Goal: Contribute content

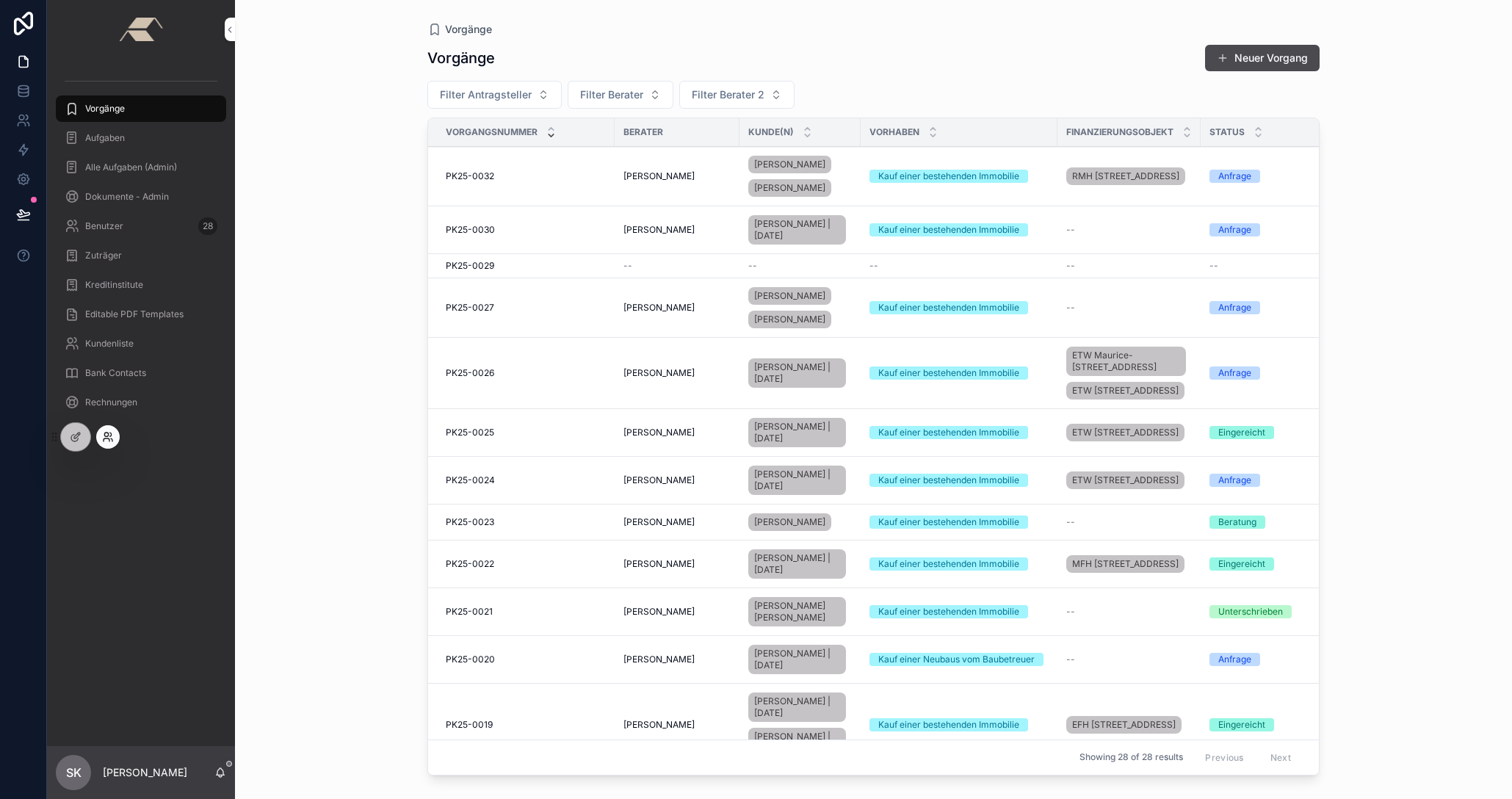
click at [110, 438] on icon at bounding box center [108, 437] width 12 height 12
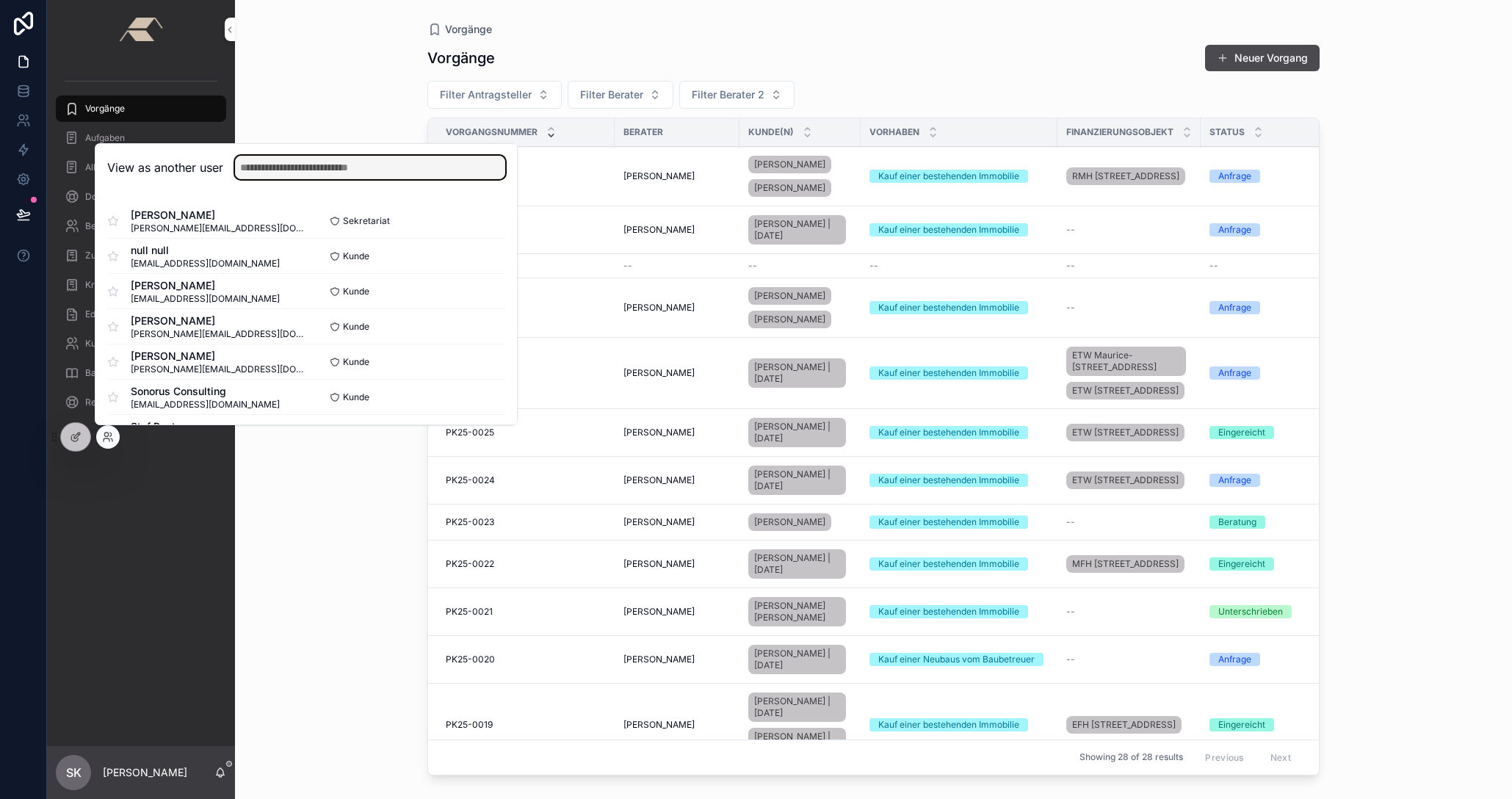
click at [285, 163] on input "text" at bounding box center [371, 168] width 271 height 24
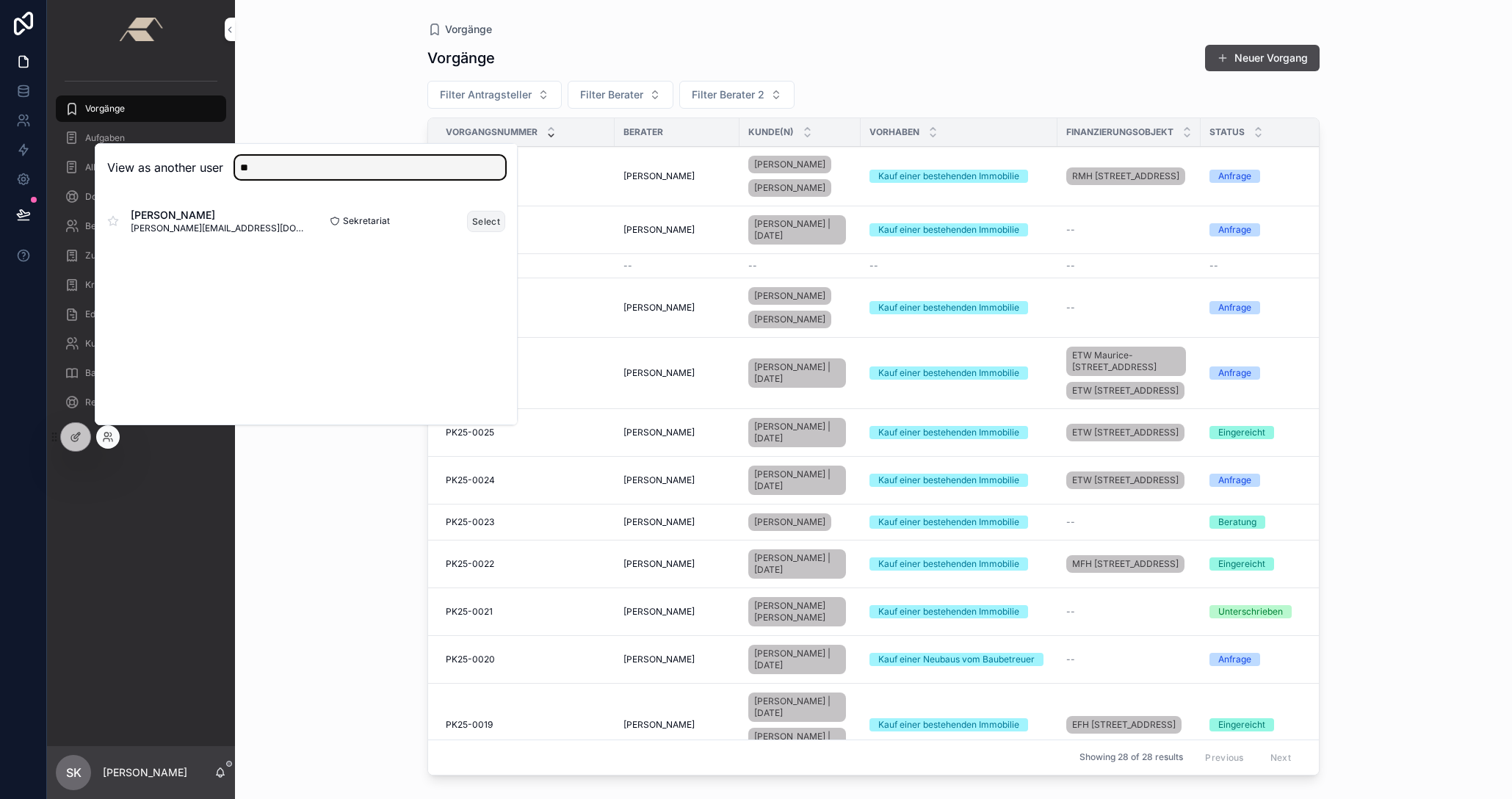
type input "**"
click at [479, 216] on button "Select" at bounding box center [485, 222] width 38 height 22
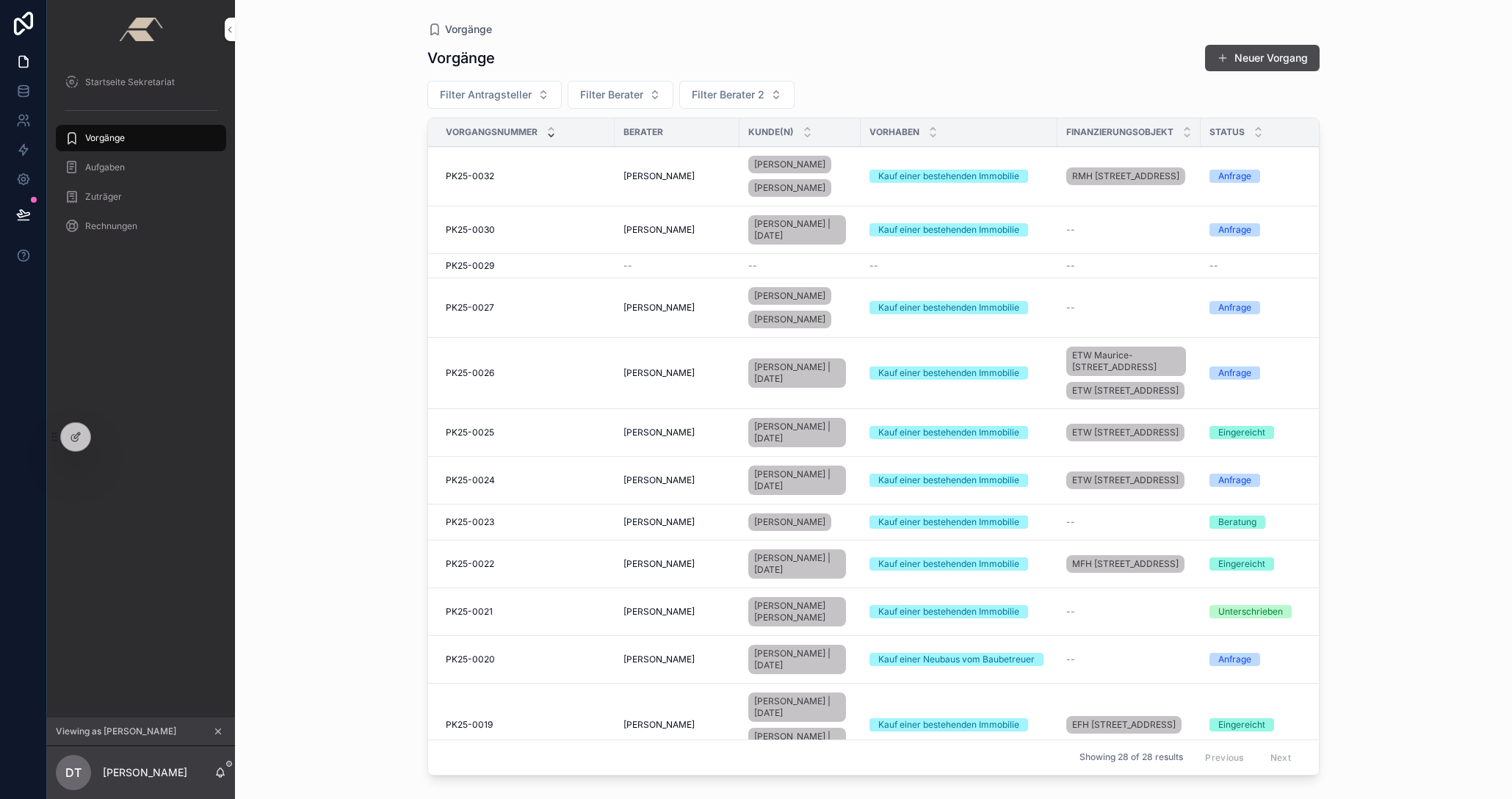
click at [122, 87] on span "Startseite Sekretariat" at bounding box center [129, 82] width 89 height 12
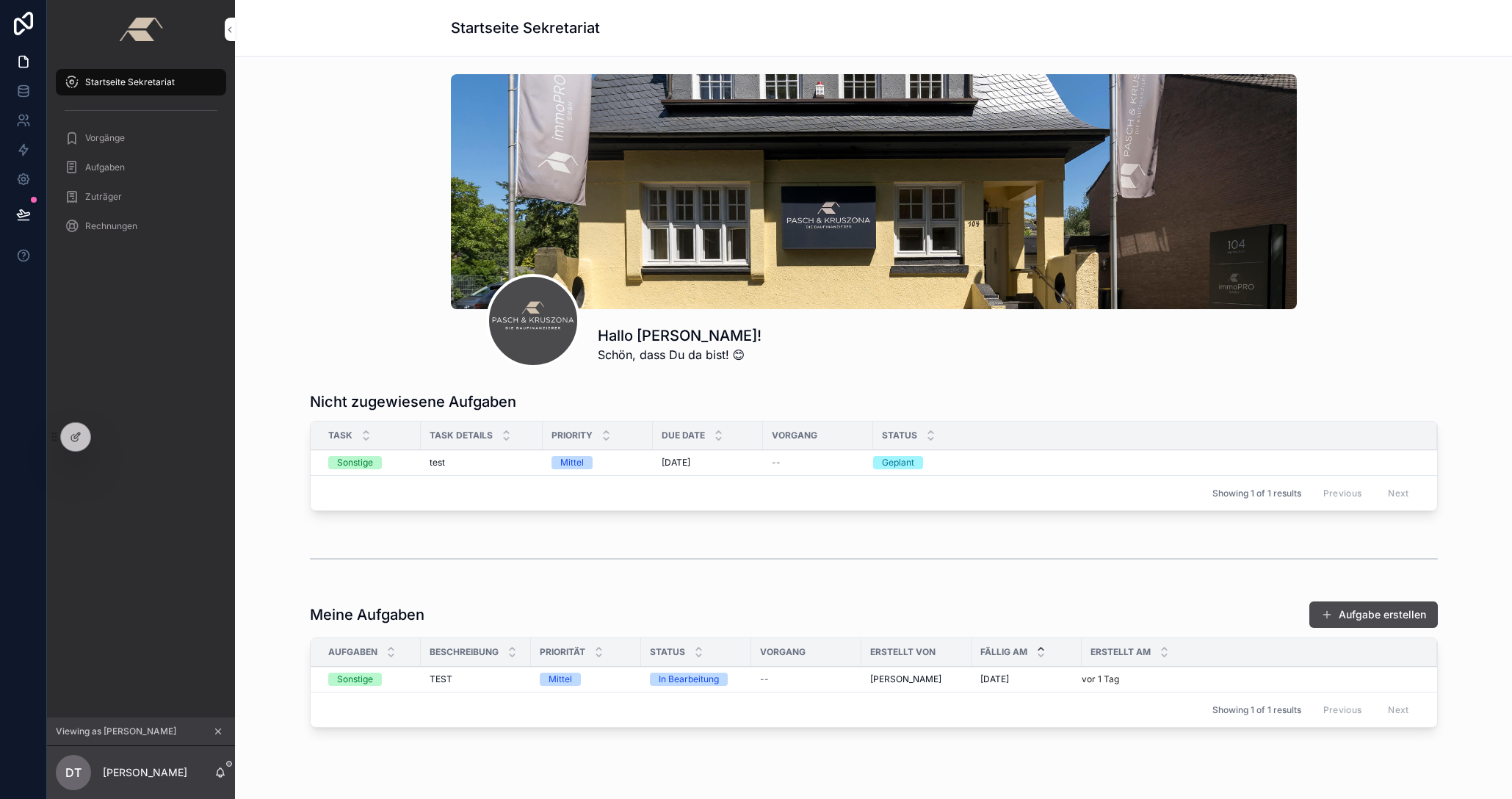
click at [720, 160] on div "scrollable content" at bounding box center [874, 192] width 846 height 235
click at [80, 431] on icon at bounding box center [76, 437] width 12 height 12
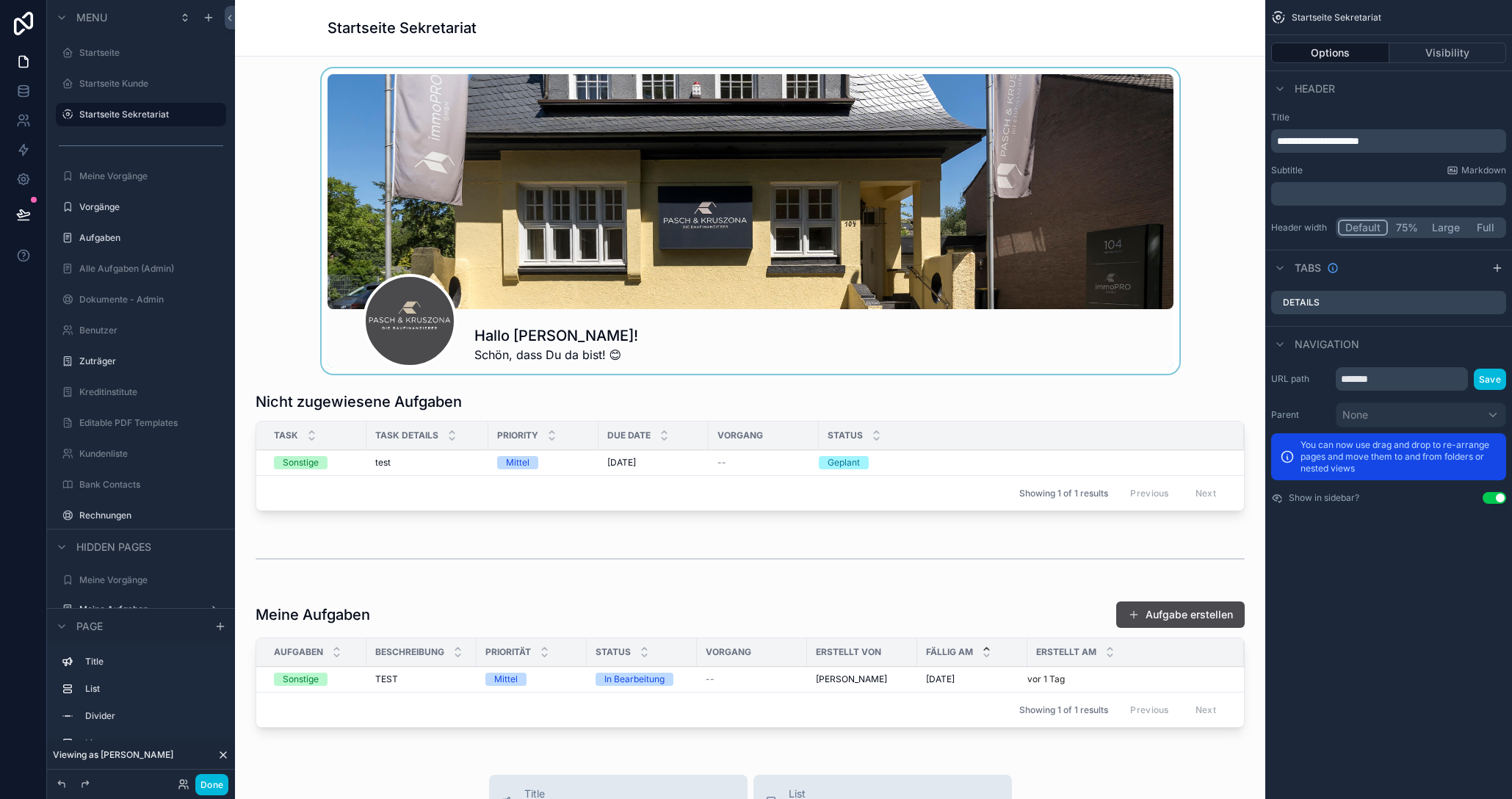
click at [695, 193] on div "scrollable content" at bounding box center [750, 222] width 1007 height 306
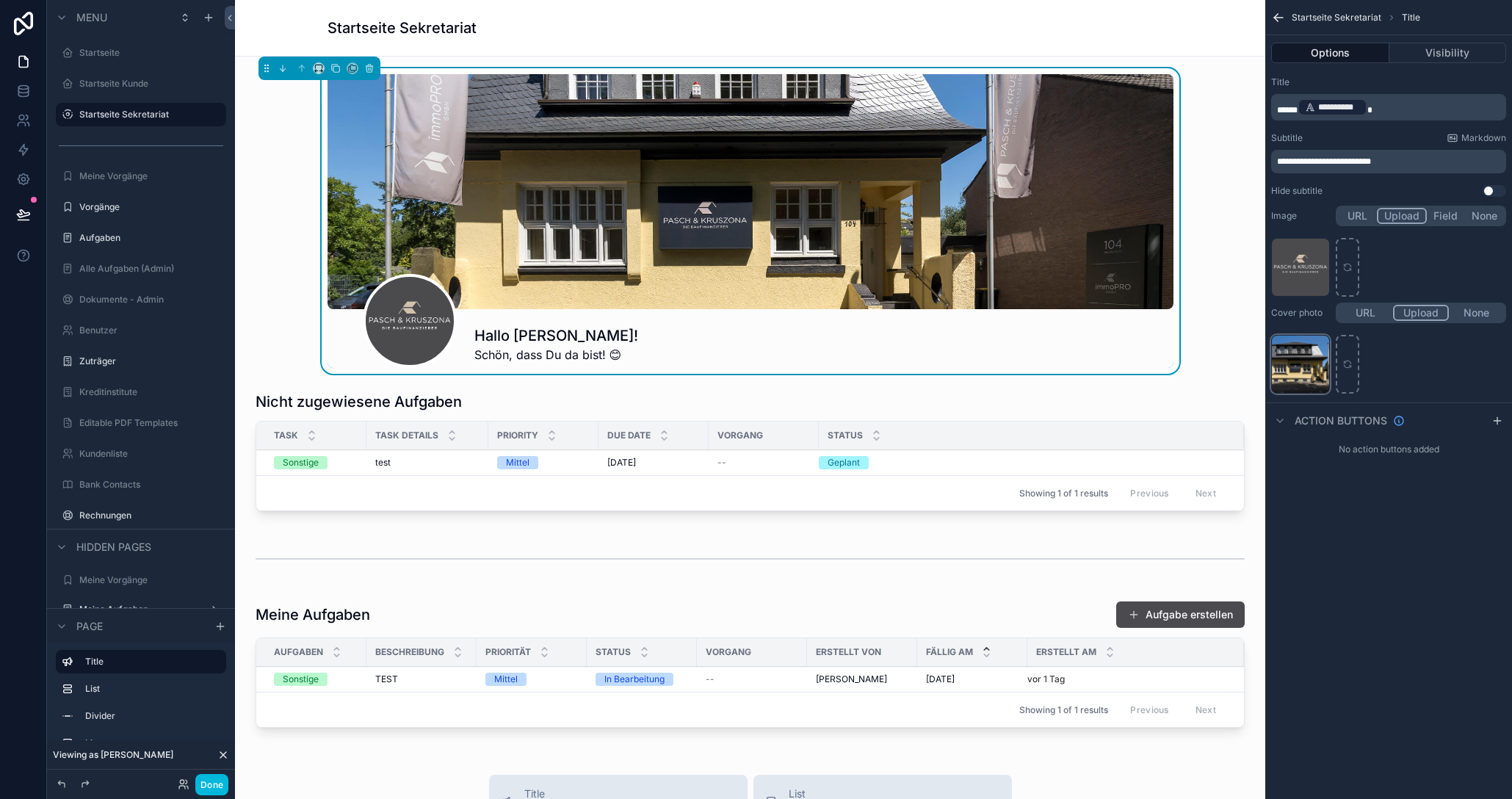
click at [1305, 368] on div "CHG5445 .jpg" at bounding box center [1300, 364] width 59 height 59
click at [1320, 367] on div "CHG5445 .jpg" at bounding box center [1300, 364] width 59 height 59
click at [1305, 395] on div "Image URL Upload Field None P&K_Logo_Quer-Dunkel .png Cover photo URL Upload No…" at bounding box center [1388, 300] width 247 height 194
click at [1307, 370] on div "CHG5445 .jpg" at bounding box center [1300, 364] width 59 height 59
click at [1317, 385] on div "CHG5445 .jpg" at bounding box center [1300, 364] width 59 height 59
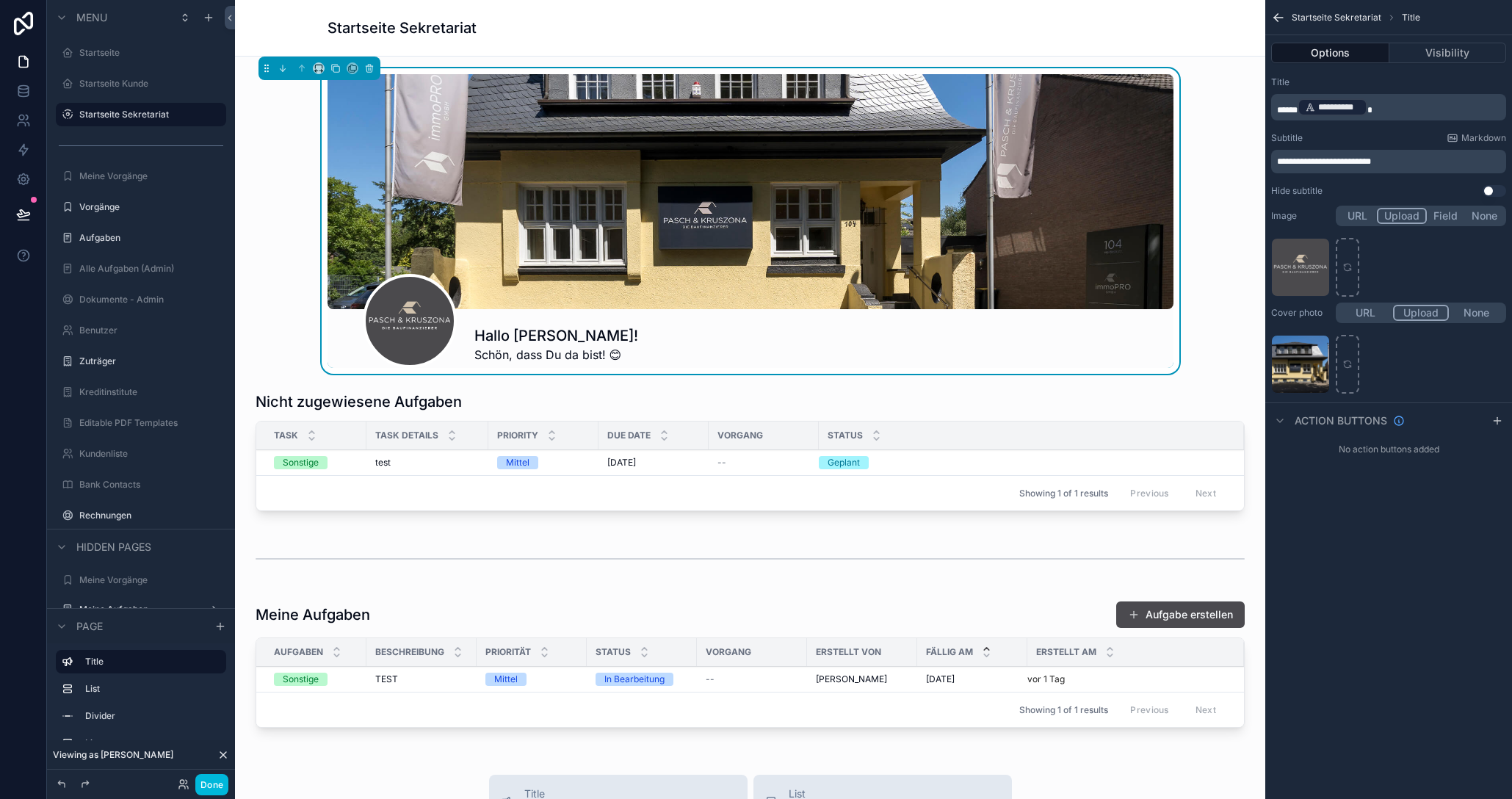
click at [1469, 310] on button "None" at bounding box center [1476, 313] width 55 height 16
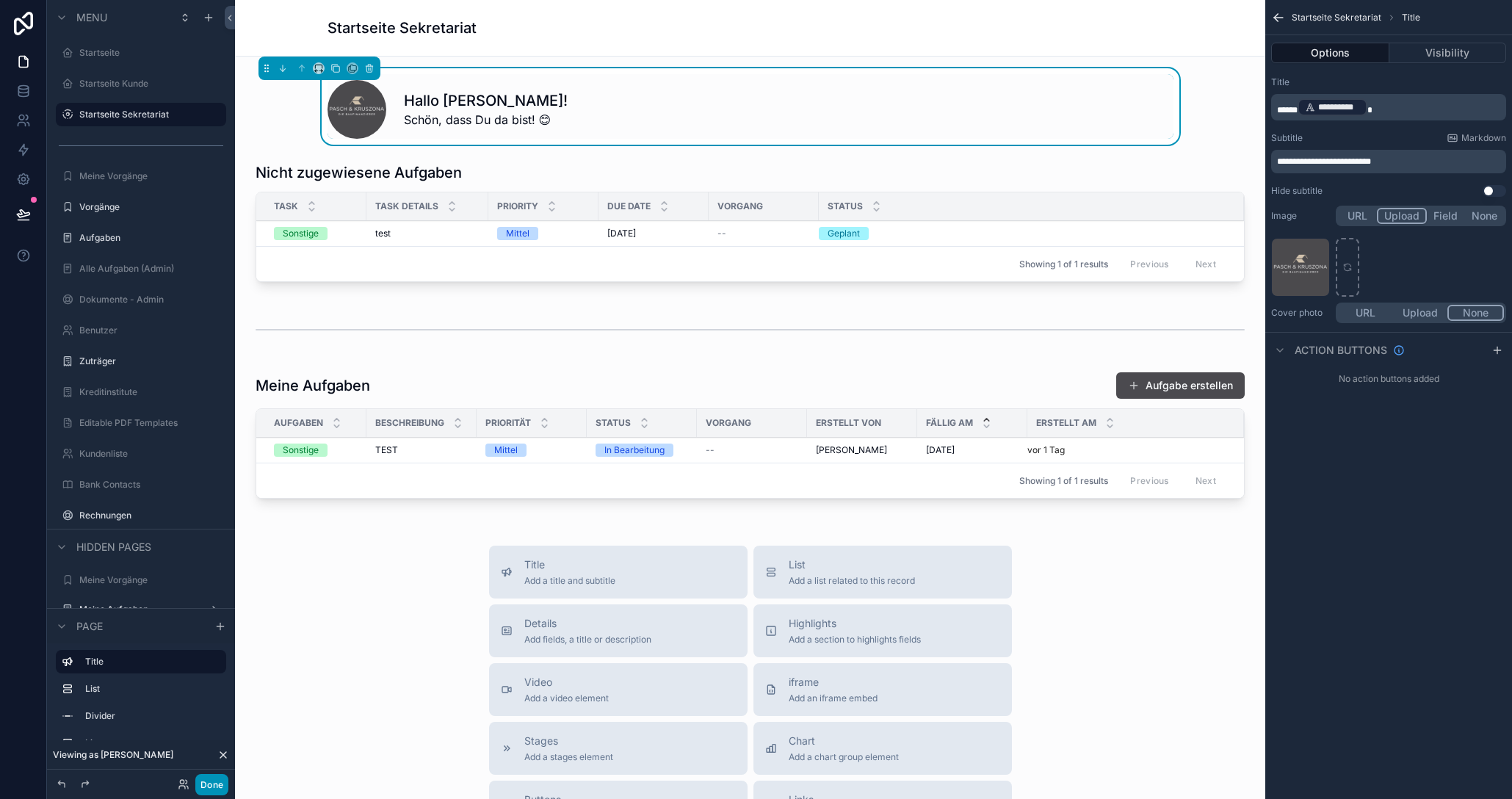
click at [201, 782] on button "Done" at bounding box center [212, 784] width 33 height 22
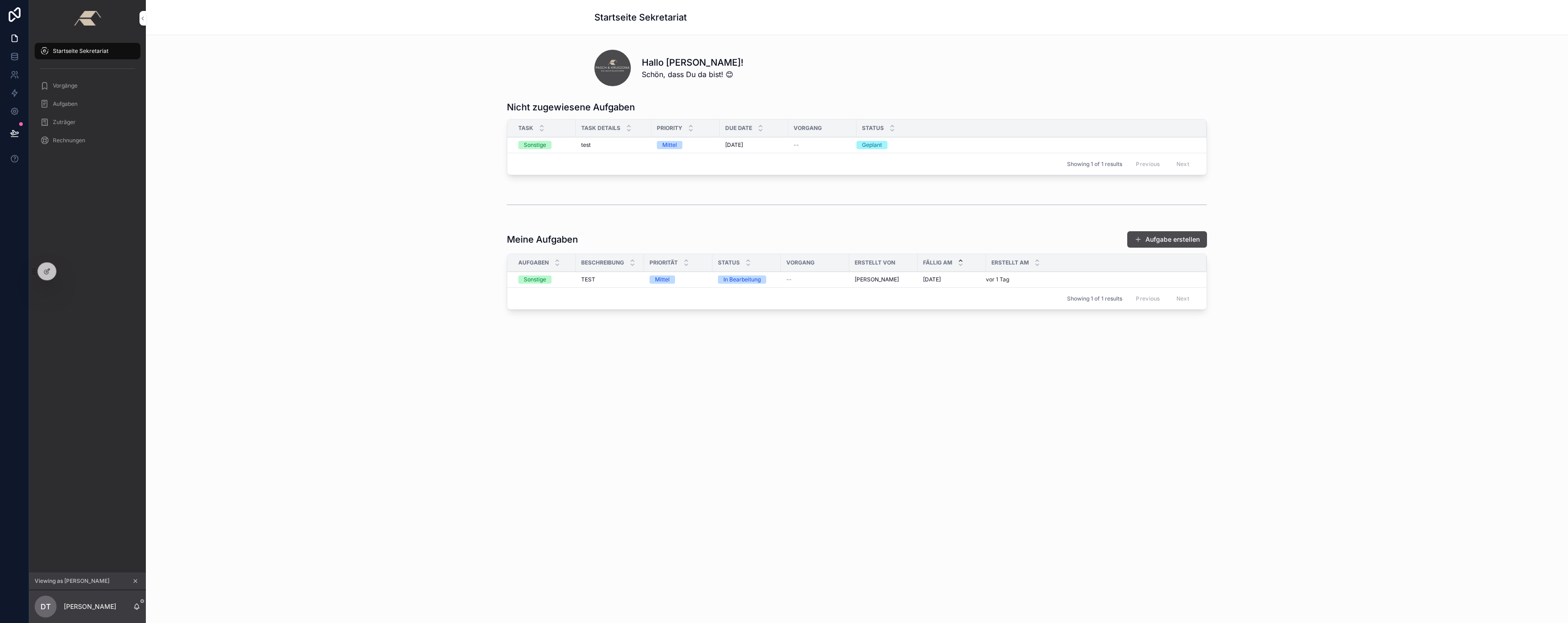
click at [608, 66] on span "scrollable content" at bounding box center [612, 68] width 37 height 37
click at [45, 272] on icon at bounding box center [47, 272] width 7 height 7
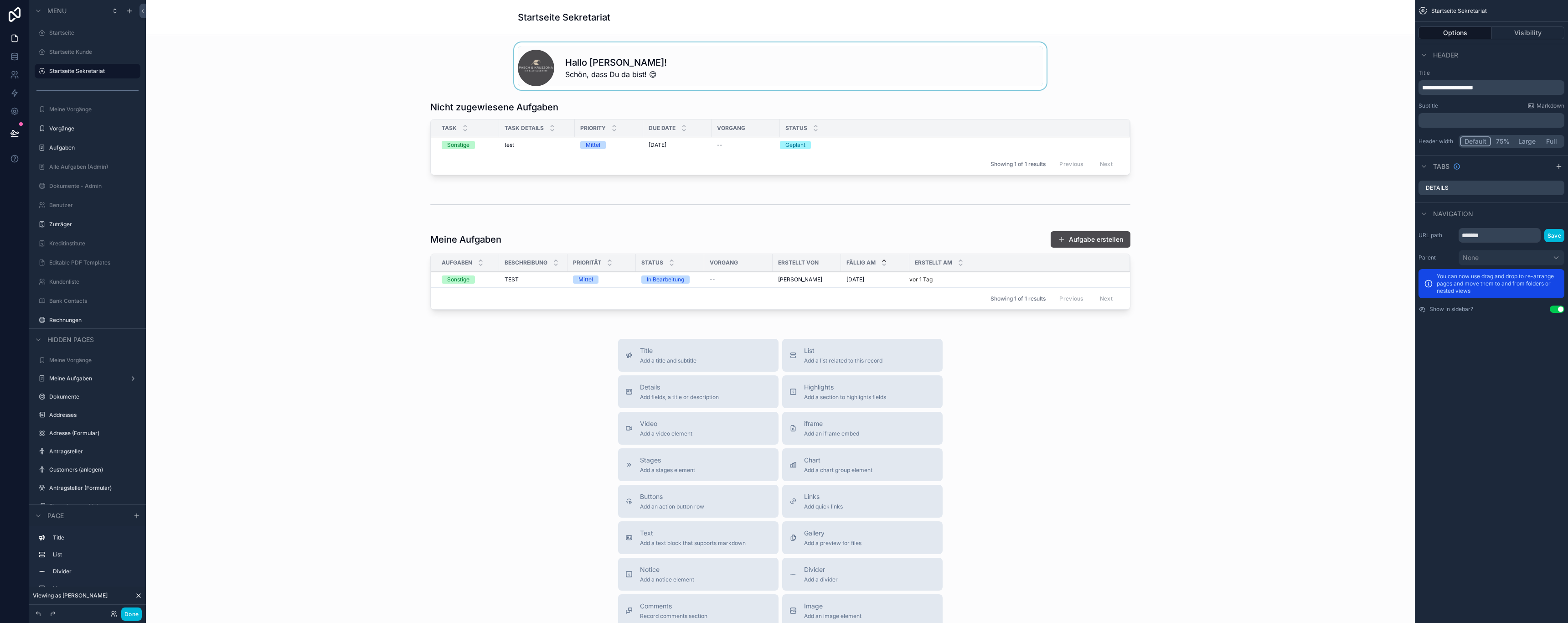
click at [732, 69] on div "scrollable content" at bounding box center [780, 66] width 1255 height 48
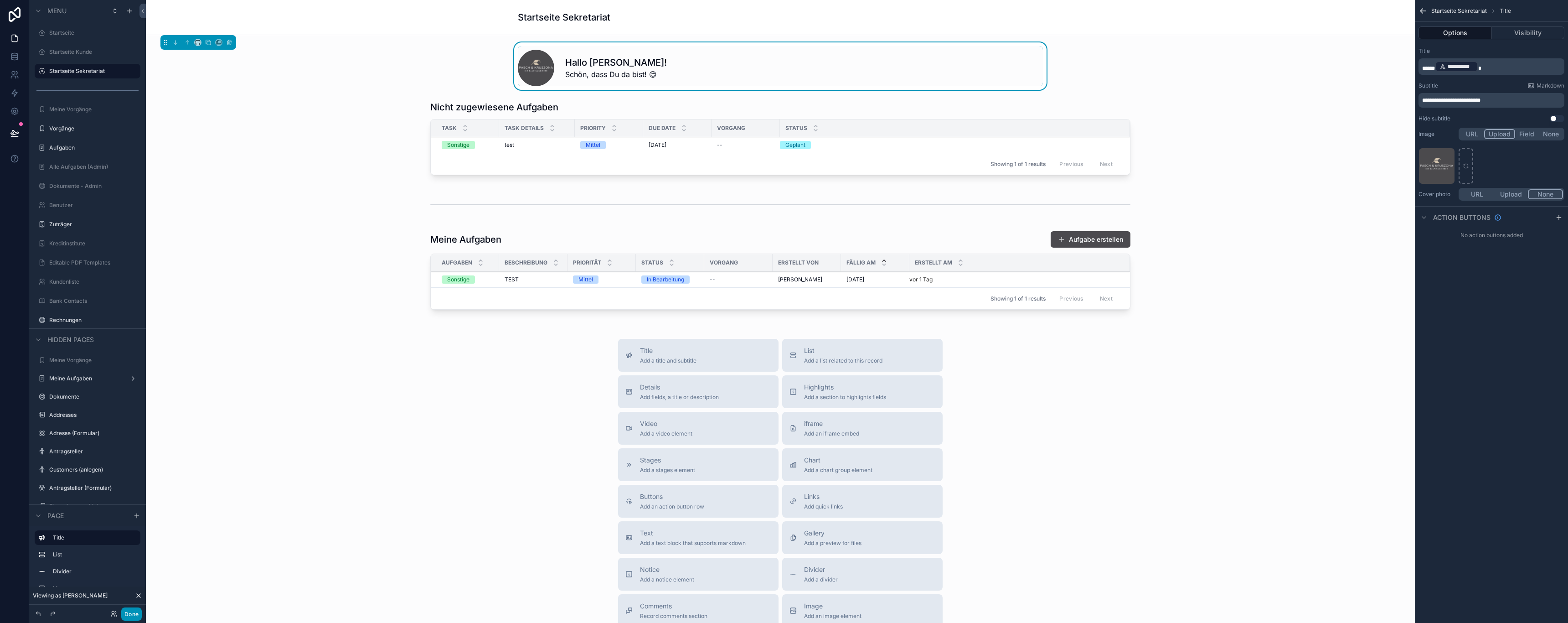
click at [129, 496] on button "Done" at bounding box center [131, 614] width 21 height 13
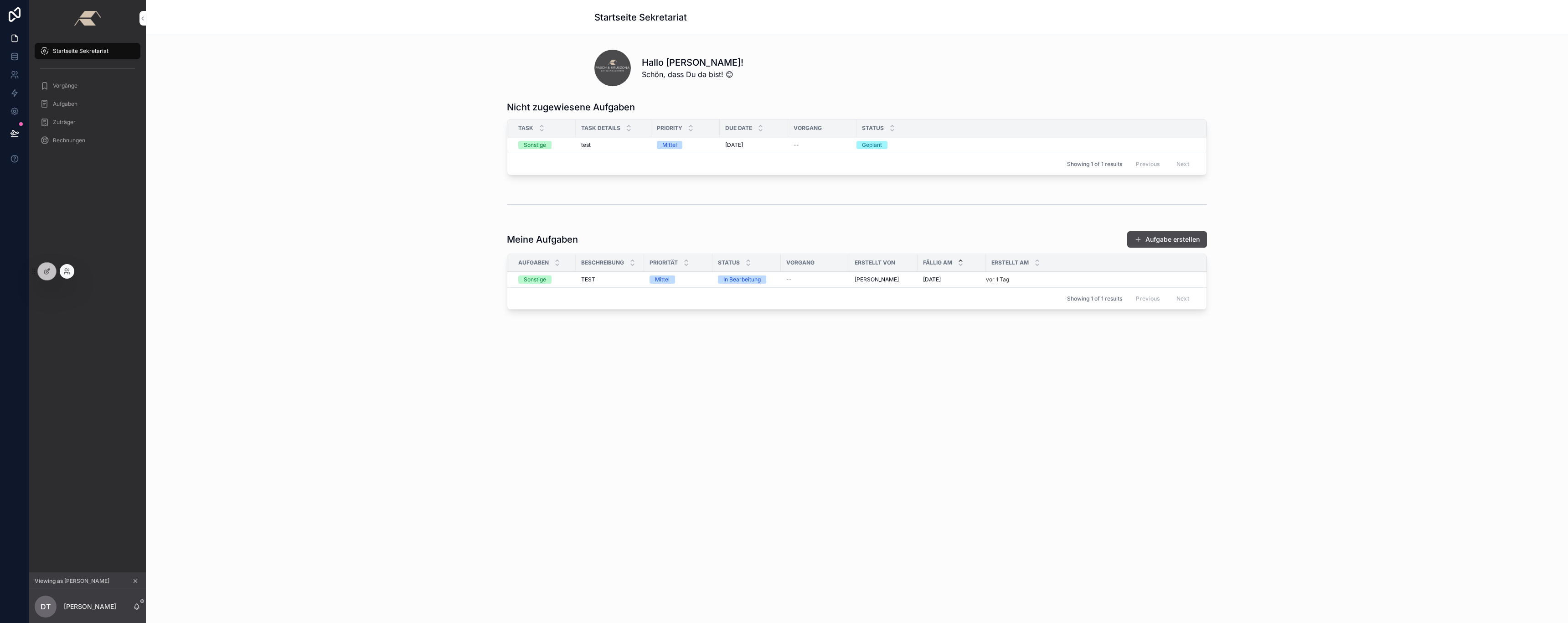
click at [63, 270] on div at bounding box center [67, 272] width 15 height 15
click at [68, 272] on icon at bounding box center [67, 272] width 7 height 7
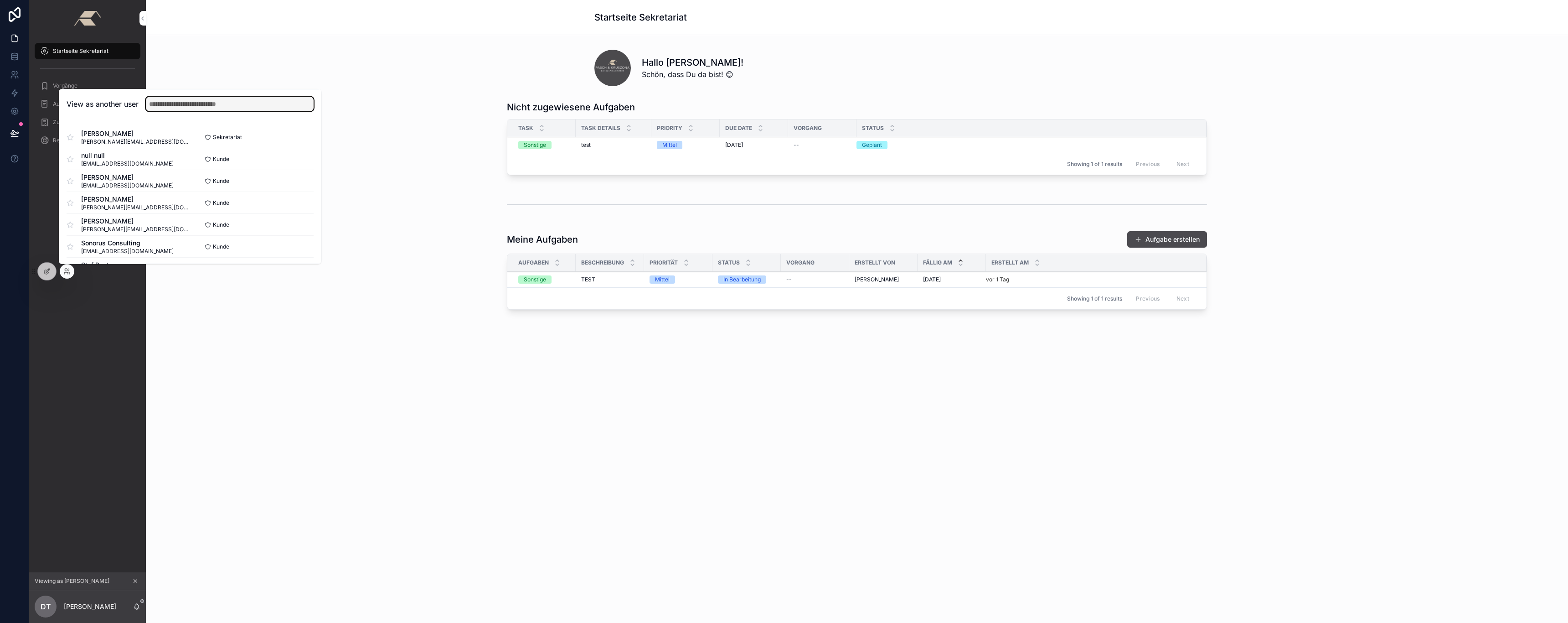
click at [166, 107] on input "text" at bounding box center [230, 104] width 168 height 15
type input "****"
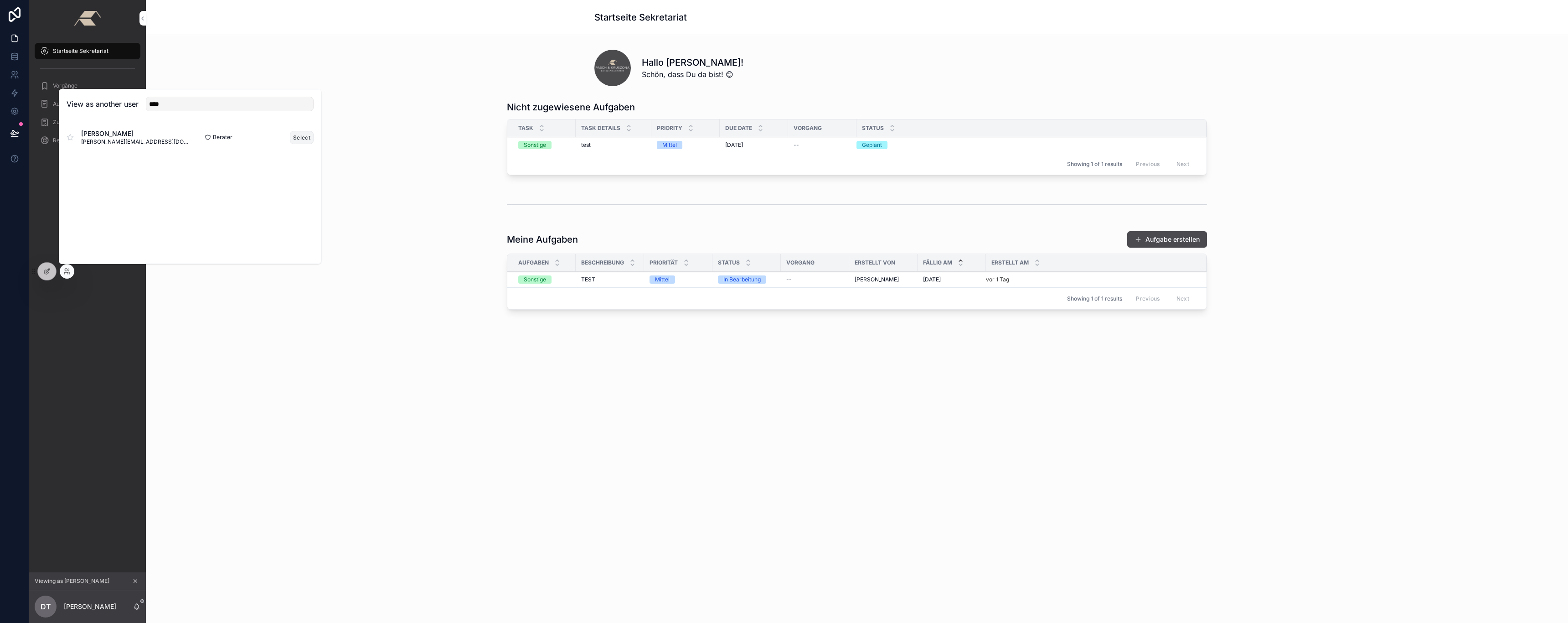
click at [299, 136] on button "Select" at bounding box center [301, 138] width 24 height 13
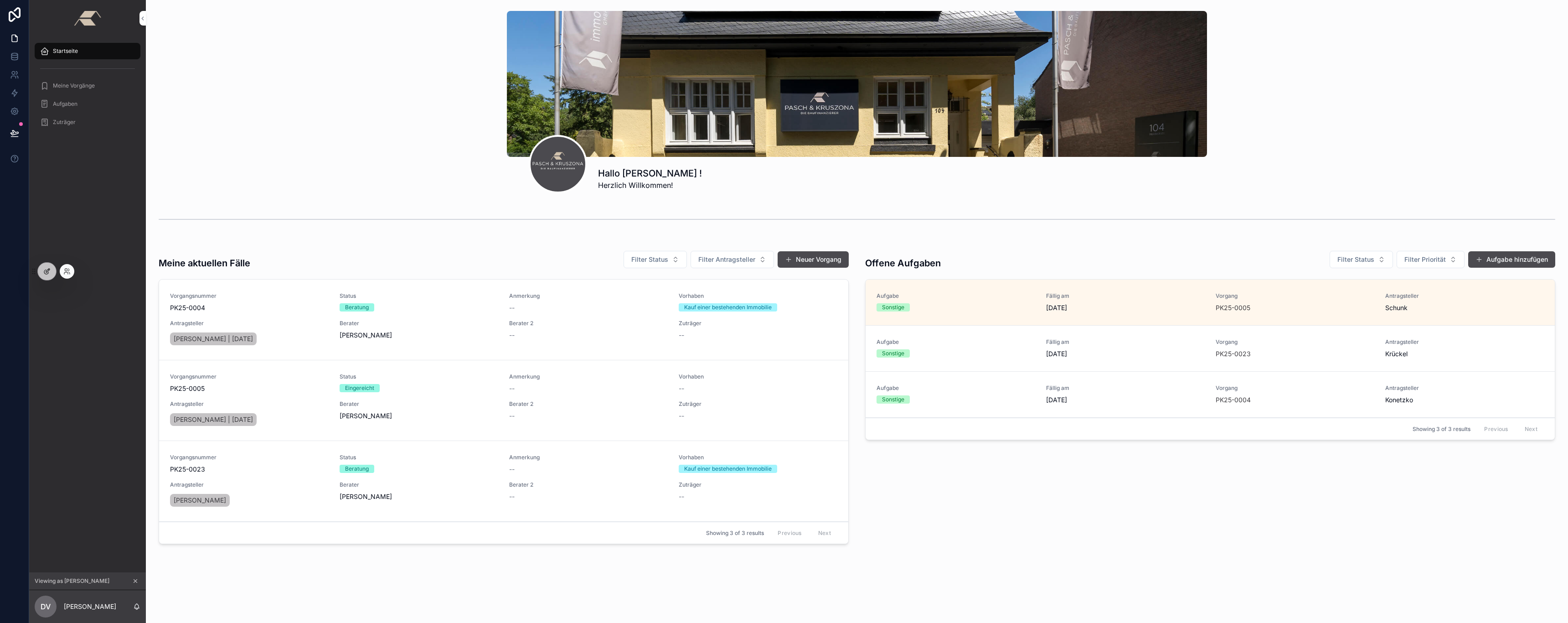
click at [46, 264] on div at bounding box center [47, 271] width 18 height 17
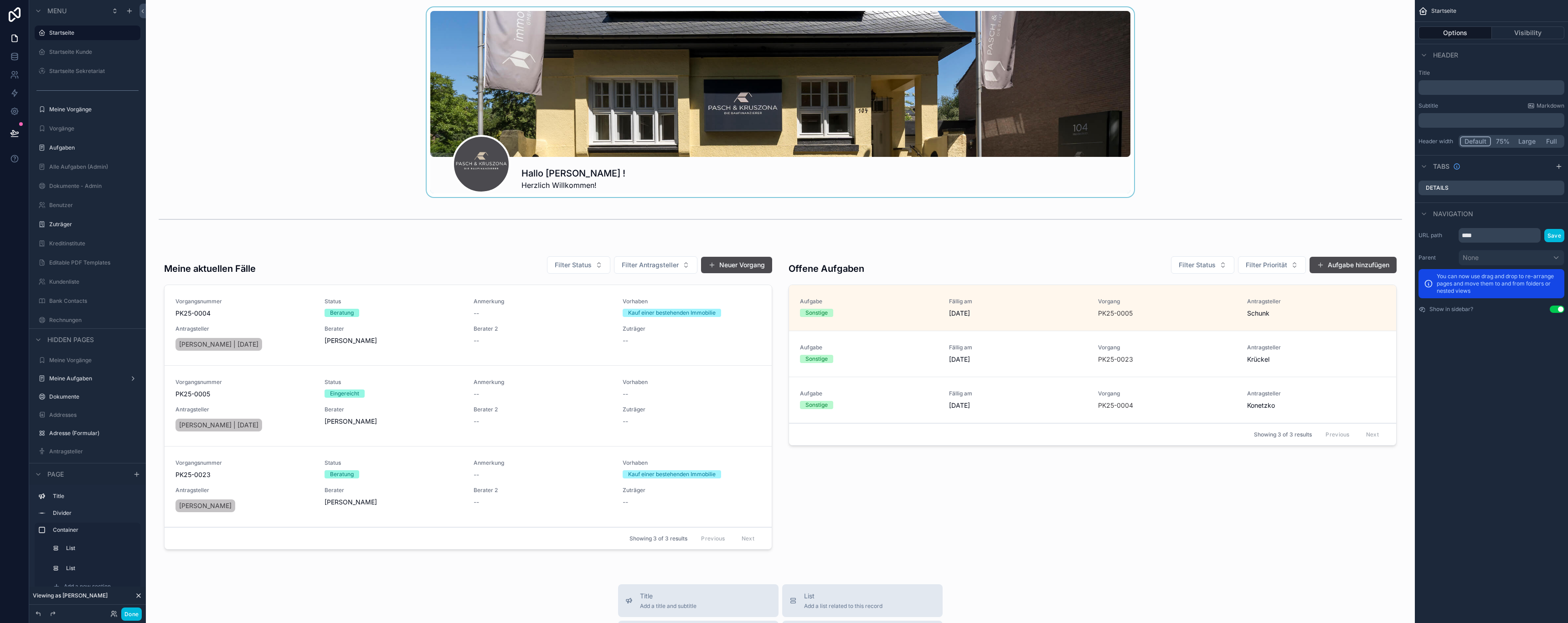
click at [722, 120] on div "scrollable content" at bounding box center [780, 102] width 1255 height 190
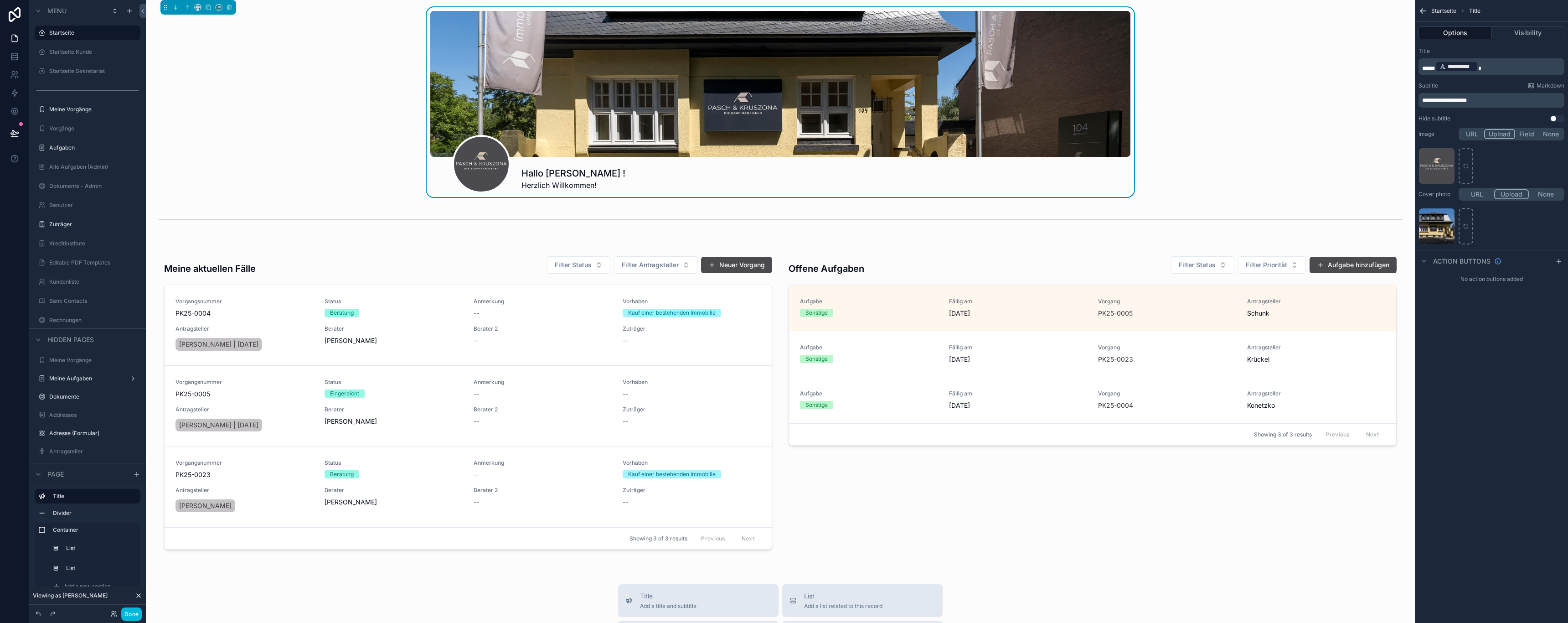
click at [1552, 192] on button "None" at bounding box center [1546, 194] width 34 height 10
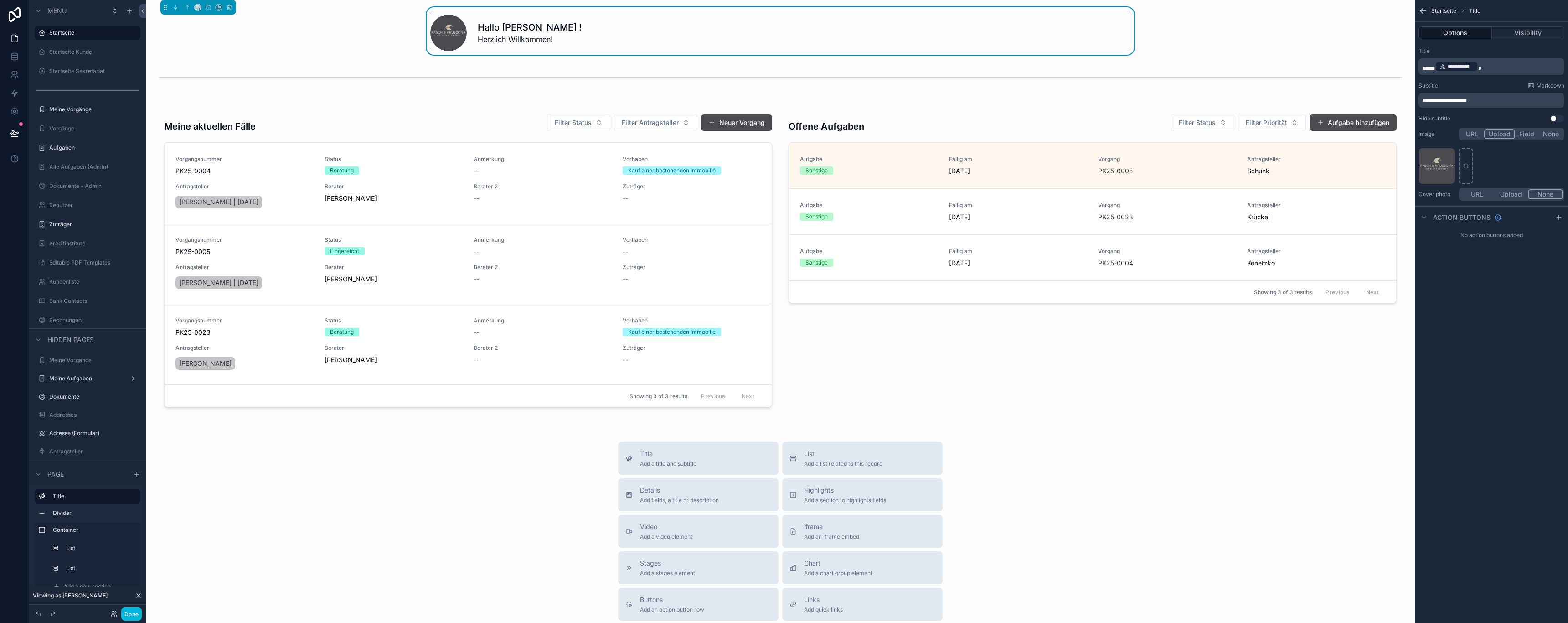
click at [510, 41] on span "Herzlich Willkommen!" at bounding box center [530, 39] width 104 height 11
drag, startPoint x: 1495, startPoint y: 100, endPoint x: 1396, endPoint y: 99, distance: 99.0
click at [1396, 99] on div "Startseite Startseite Kunde Startseite Sekretariat Meine Vorgänge Vorgänge Aufg…" at bounding box center [857, 311] width 1422 height 623
click at [1566, 374] on div "**********" at bounding box center [1491, 311] width 153 height 623
click at [1496, 104] on div "**********" at bounding box center [1491, 100] width 146 height 15
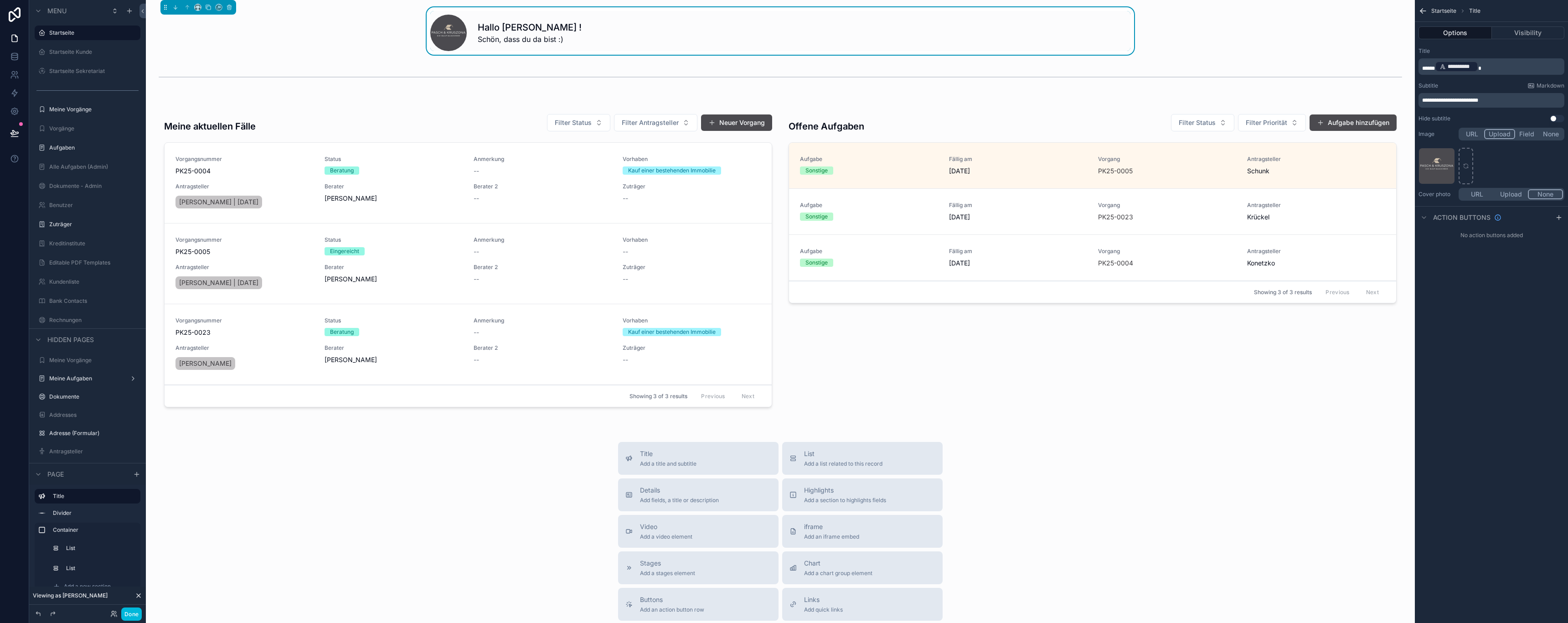
click at [1496, 104] on p "**********" at bounding box center [1492, 100] width 141 height 7
click at [1295, 458] on div "Title Add a title and subtitle List Add a list related to this record Details A…" at bounding box center [780, 604] width 1255 height 325
click at [128, 616] on button "Done" at bounding box center [131, 614] width 21 height 13
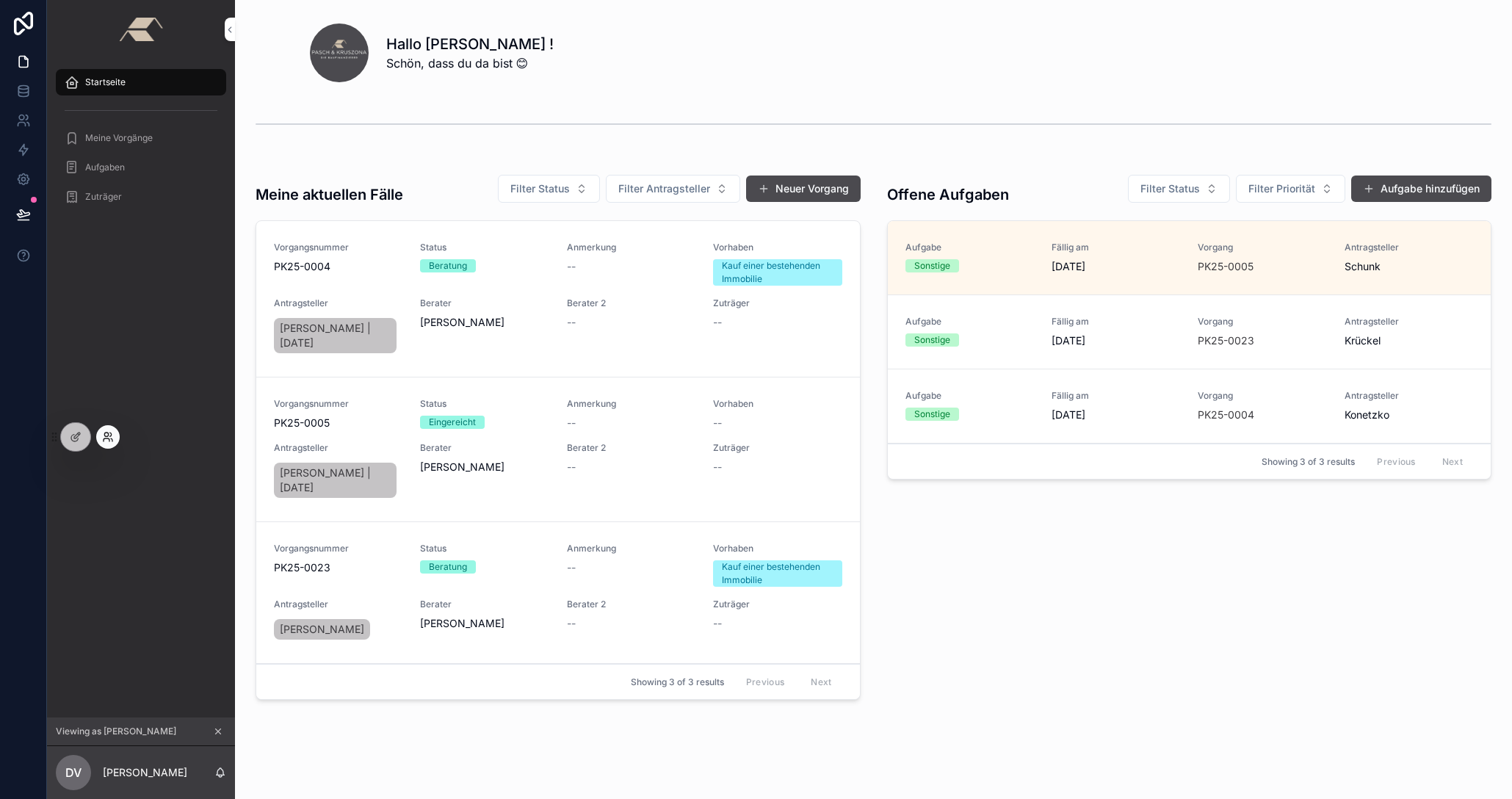
click at [106, 437] on icon at bounding box center [108, 437] width 12 height 12
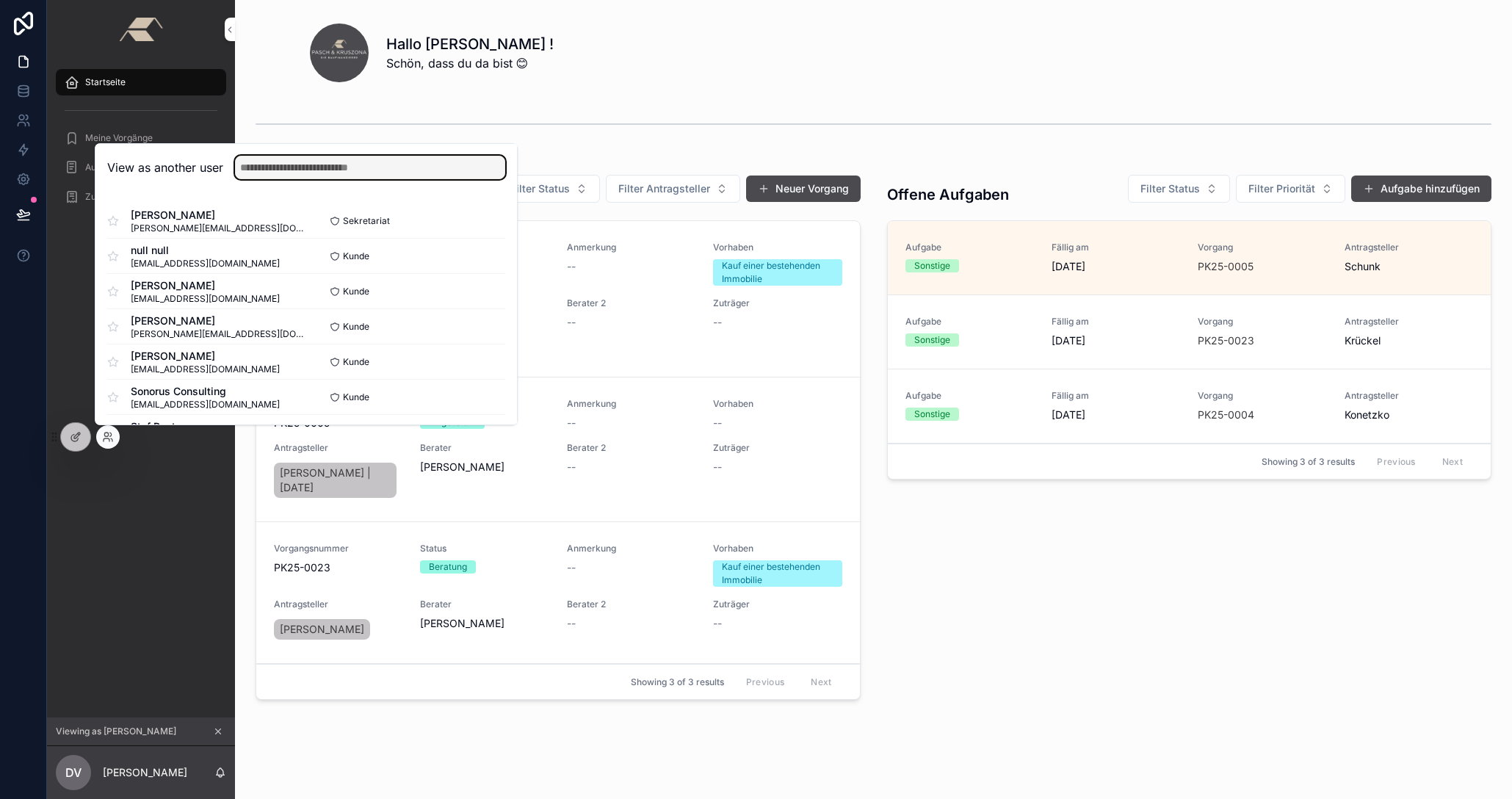
click at [286, 168] on input "text" at bounding box center [371, 168] width 271 height 24
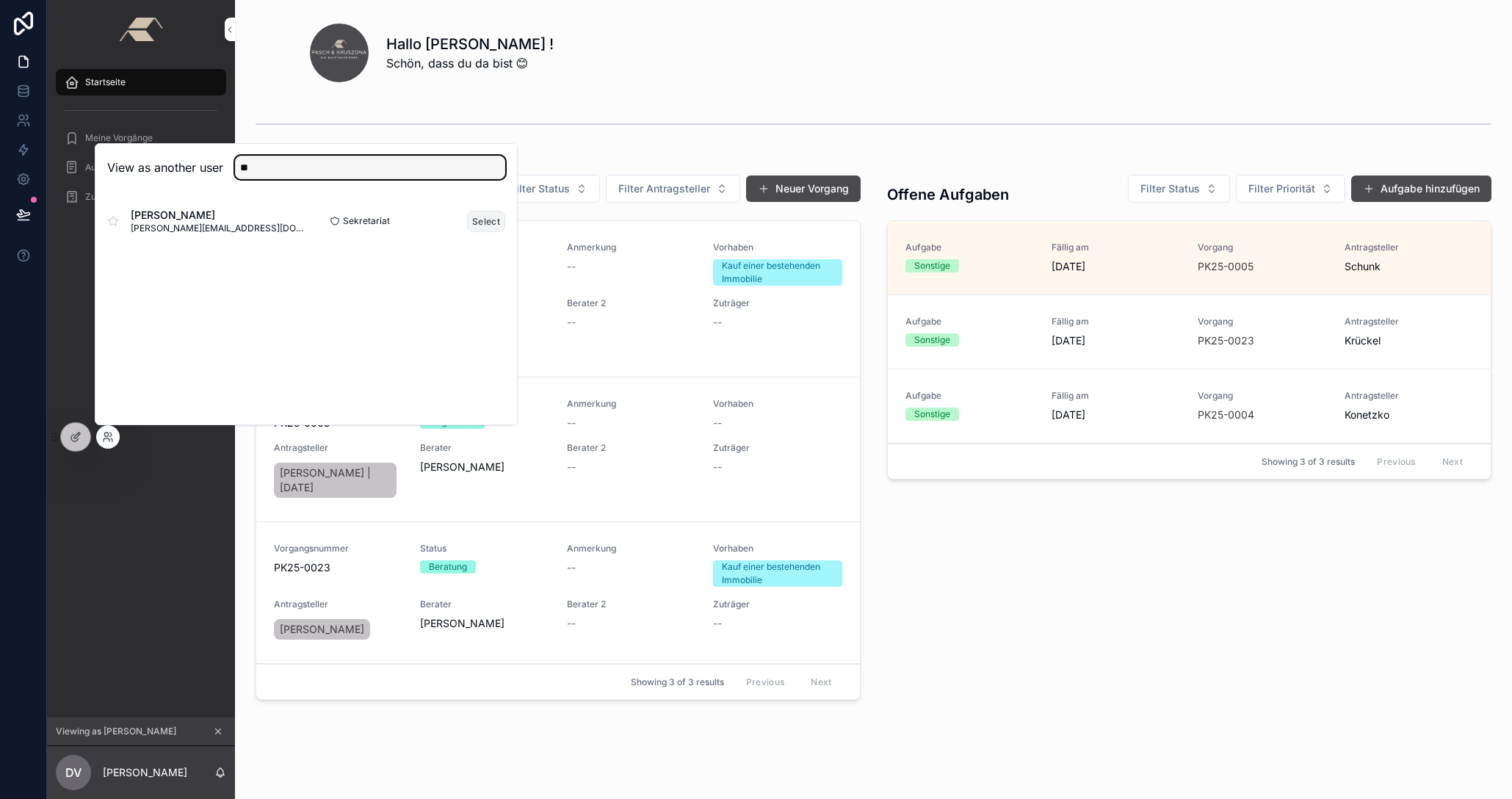
type input "**"
click at [477, 225] on button "Select" at bounding box center [485, 222] width 38 height 22
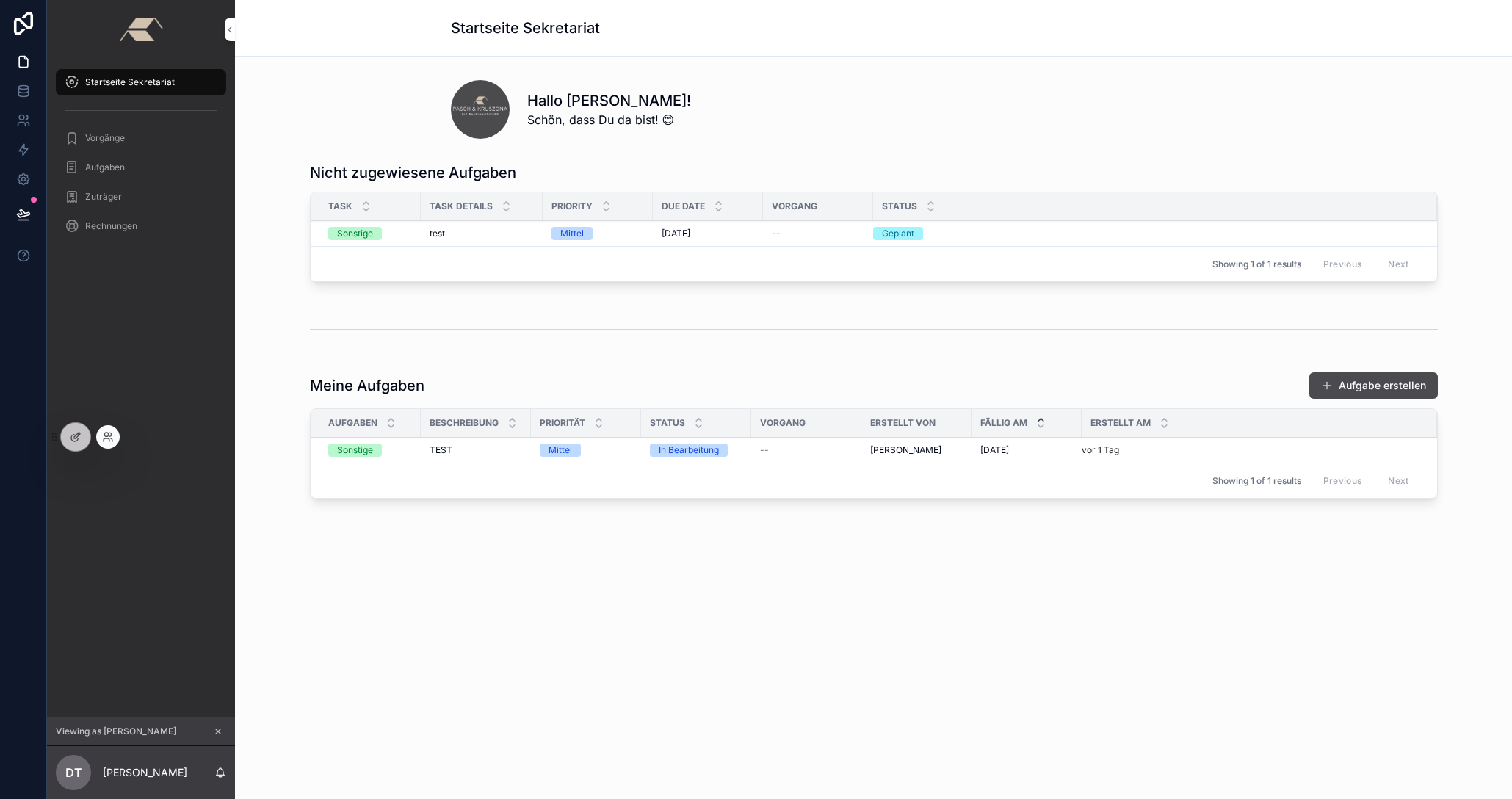
click at [99, 434] on div at bounding box center [108, 437] width 24 height 24
click at [107, 437] on icon at bounding box center [108, 437] width 12 height 12
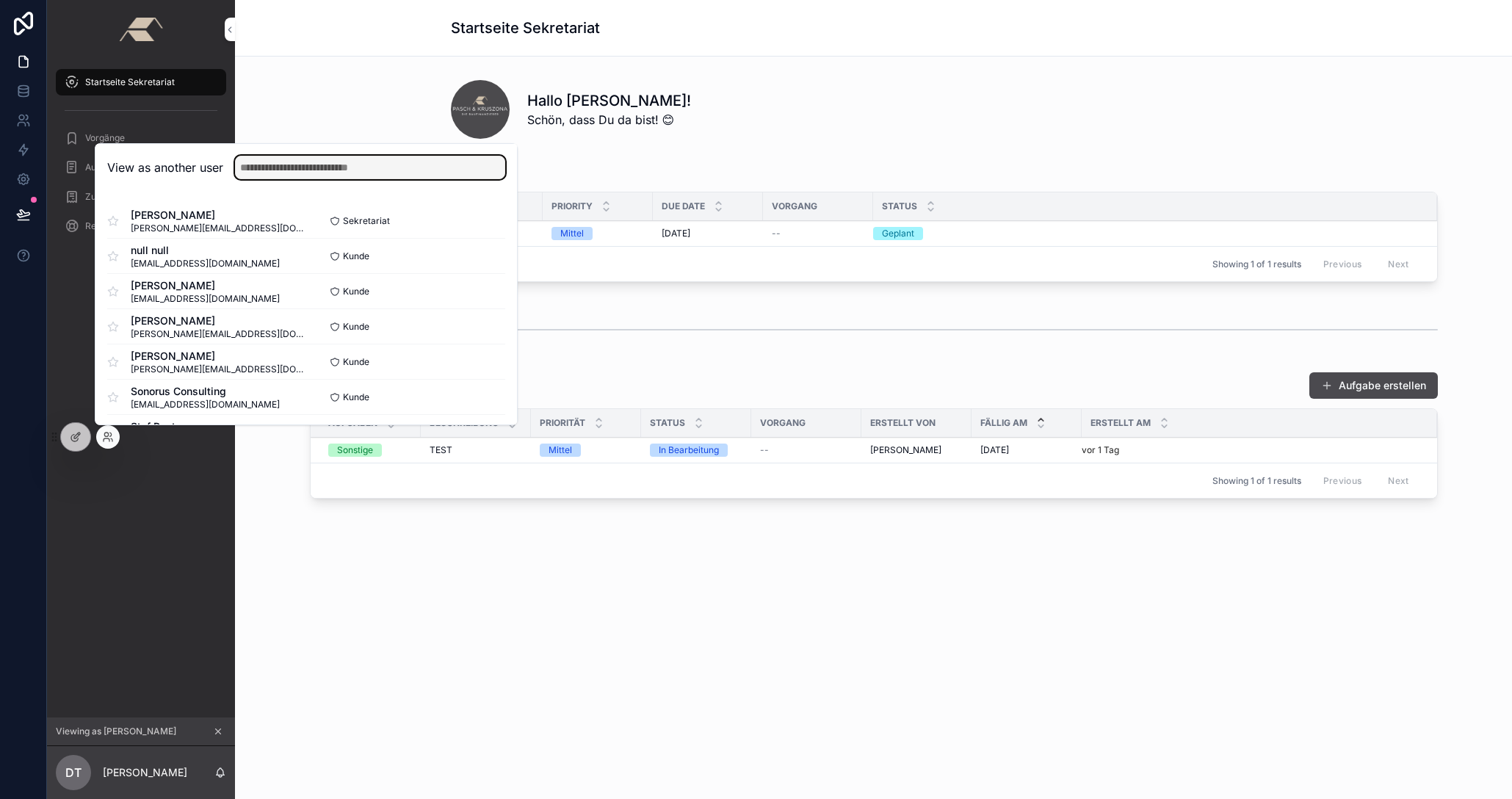
click at [350, 172] on input "text" at bounding box center [371, 168] width 271 height 24
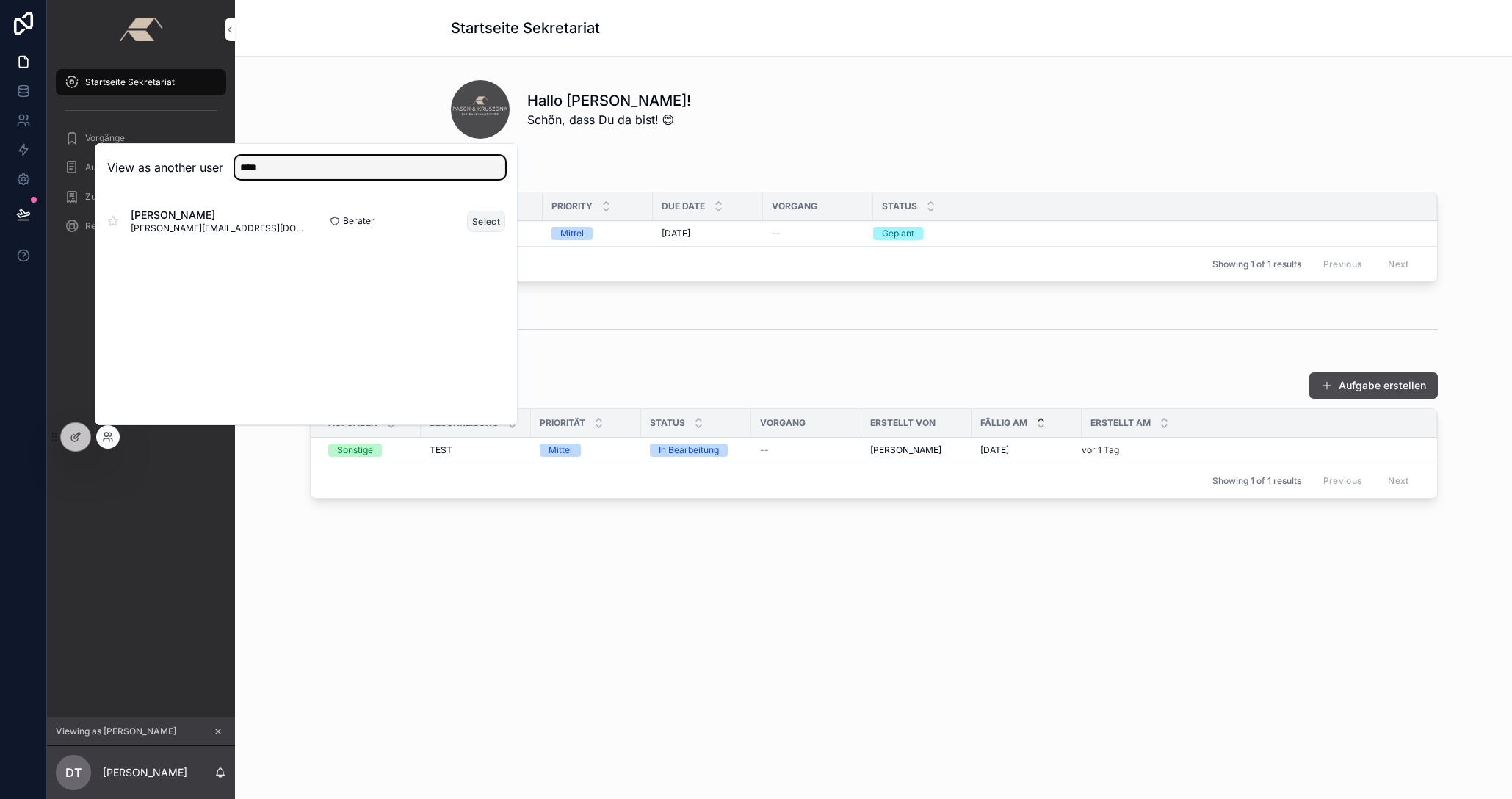
type input "****"
click at [480, 222] on button "Select" at bounding box center [485, 222] width 38 height 22
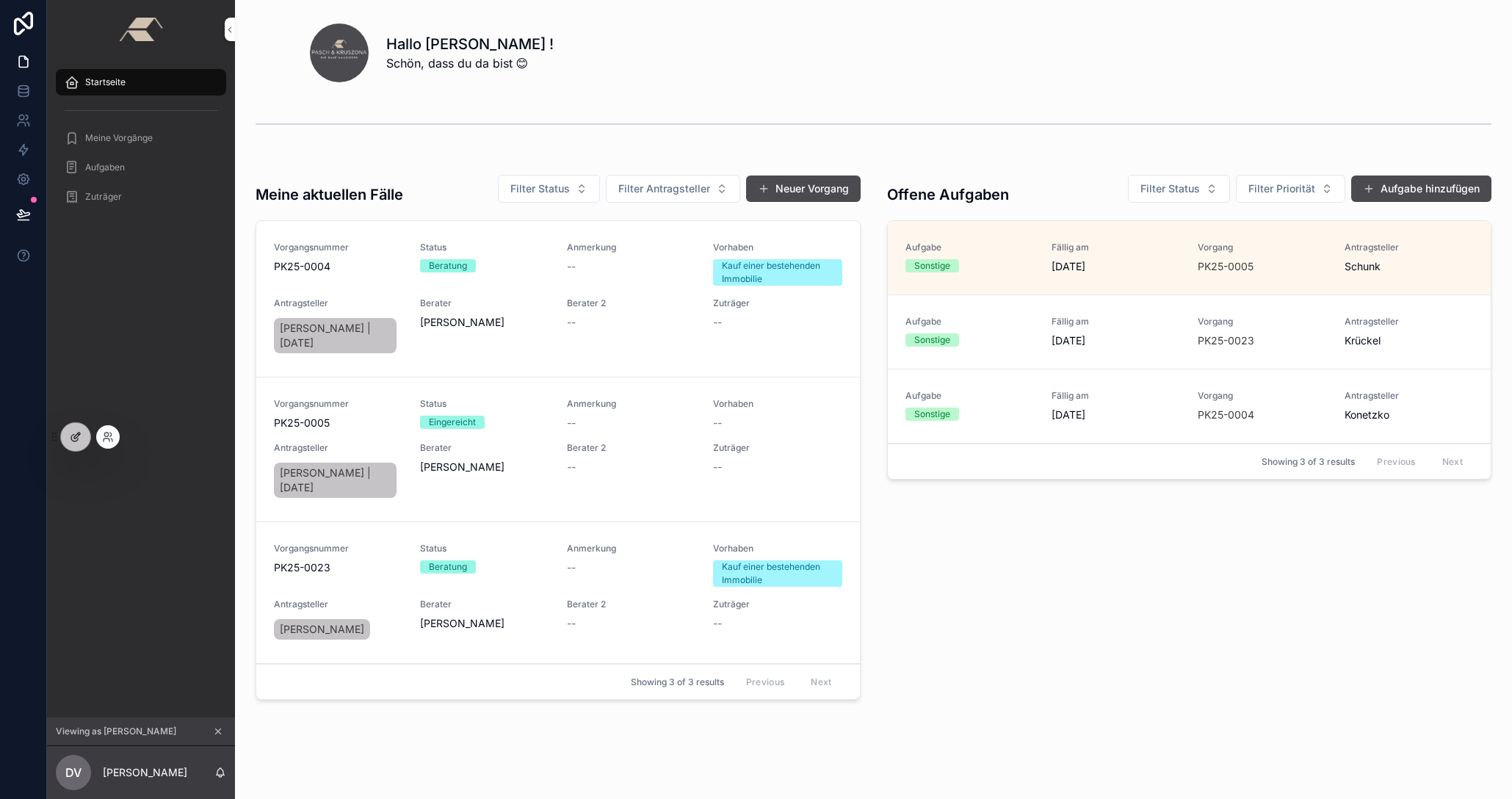
click at [74, 440] on icon at bounding box center [76, 437] width 12 height 12
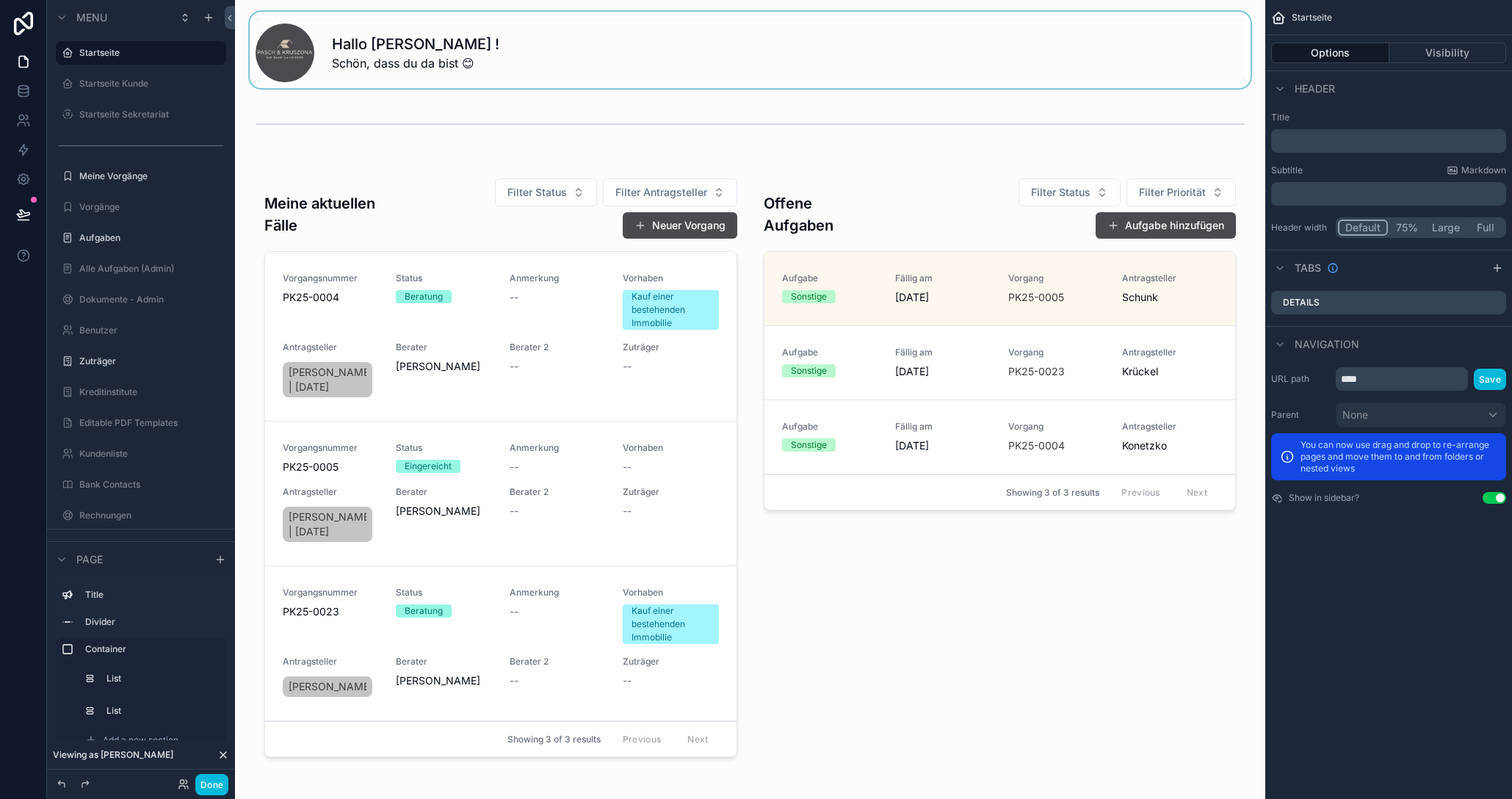
click at [393, 69] on div "scrollable content" at bounding box center [750, 50] width 1007 height 76
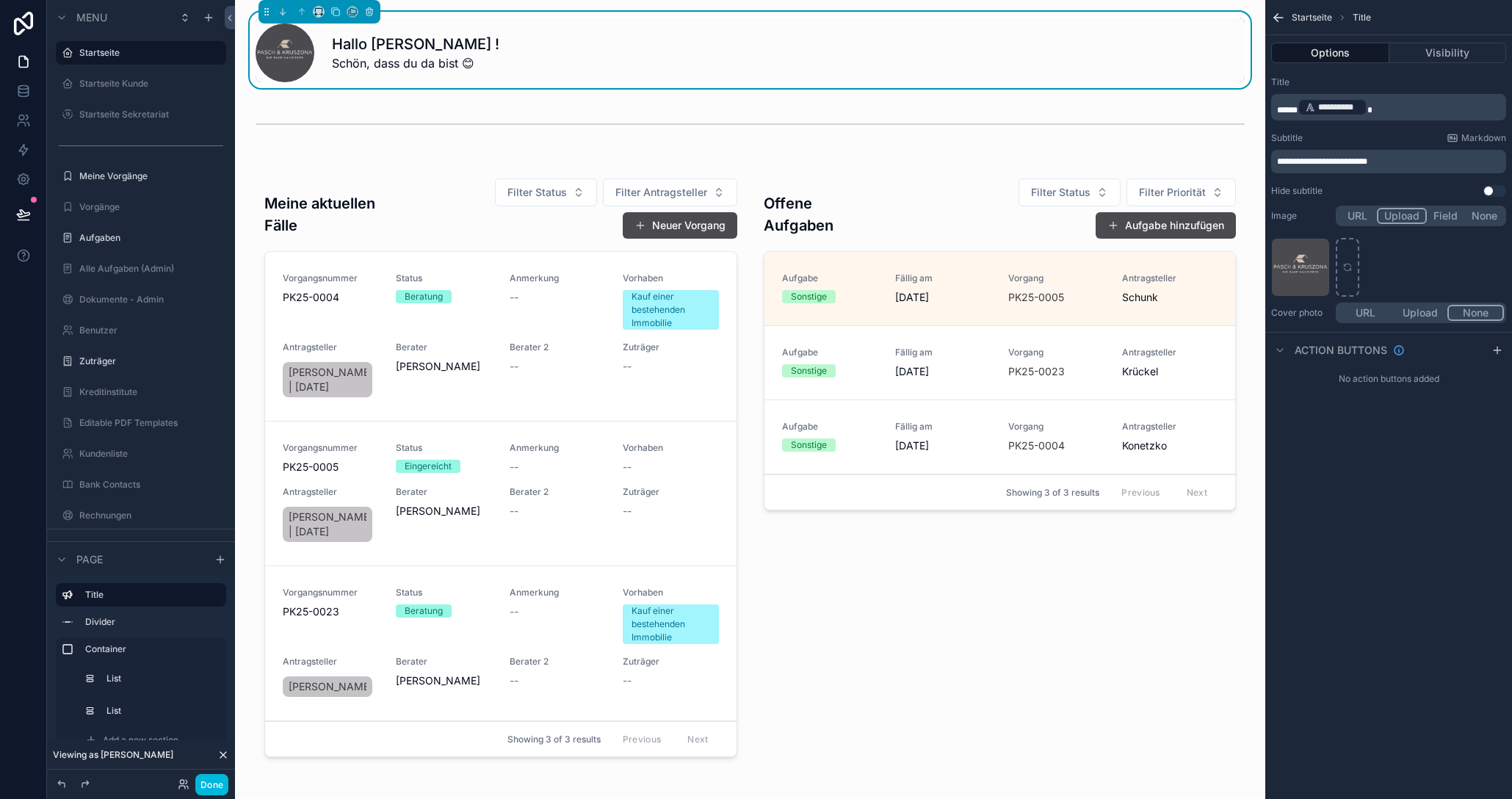
click at [1333, 159] on span "**********" at bounding box center [1322, 161] width 90 height 9
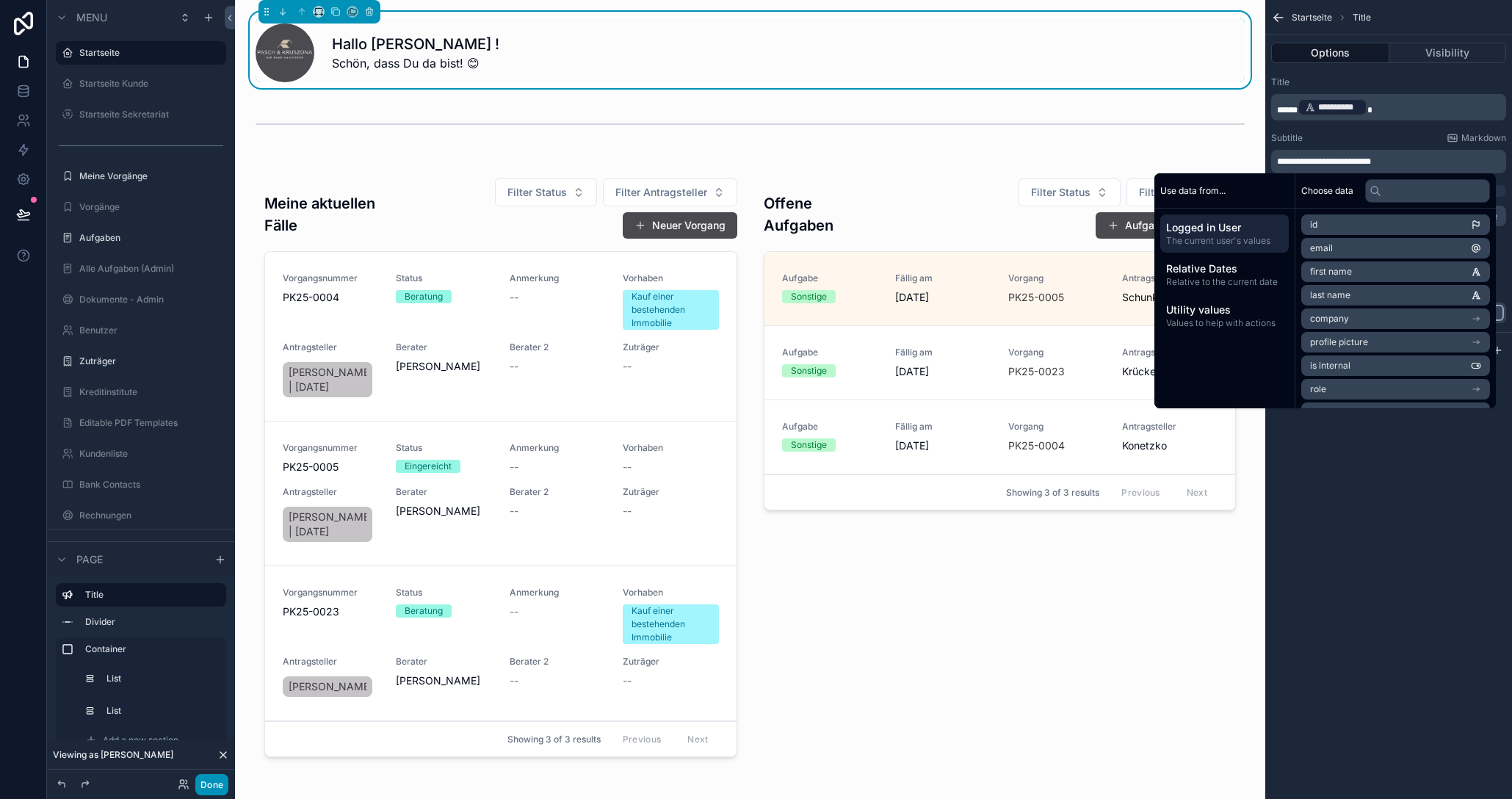
click at [210, 786] on button "Done" at bounding box center [212, 784] width 33 height 22
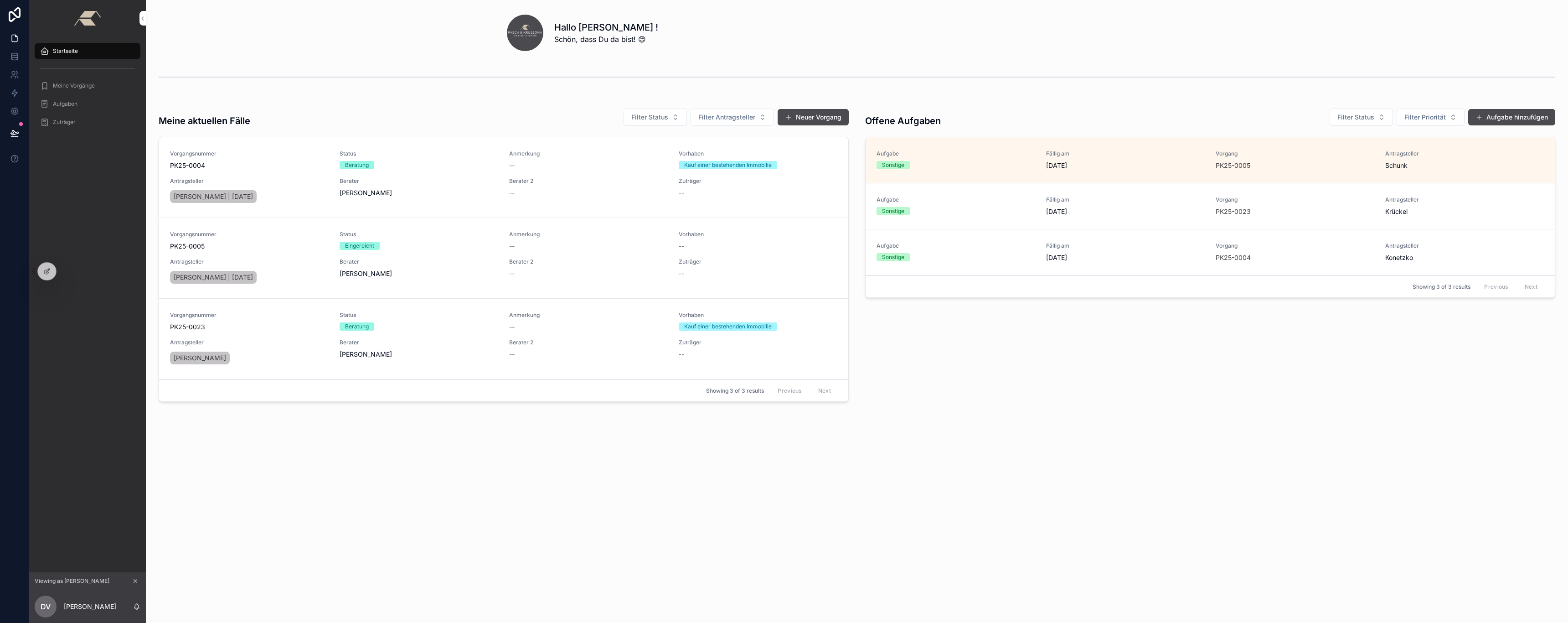
click at [527, 38] on span "scrollable content" at bounding box center [525, 33] width 37 height 37
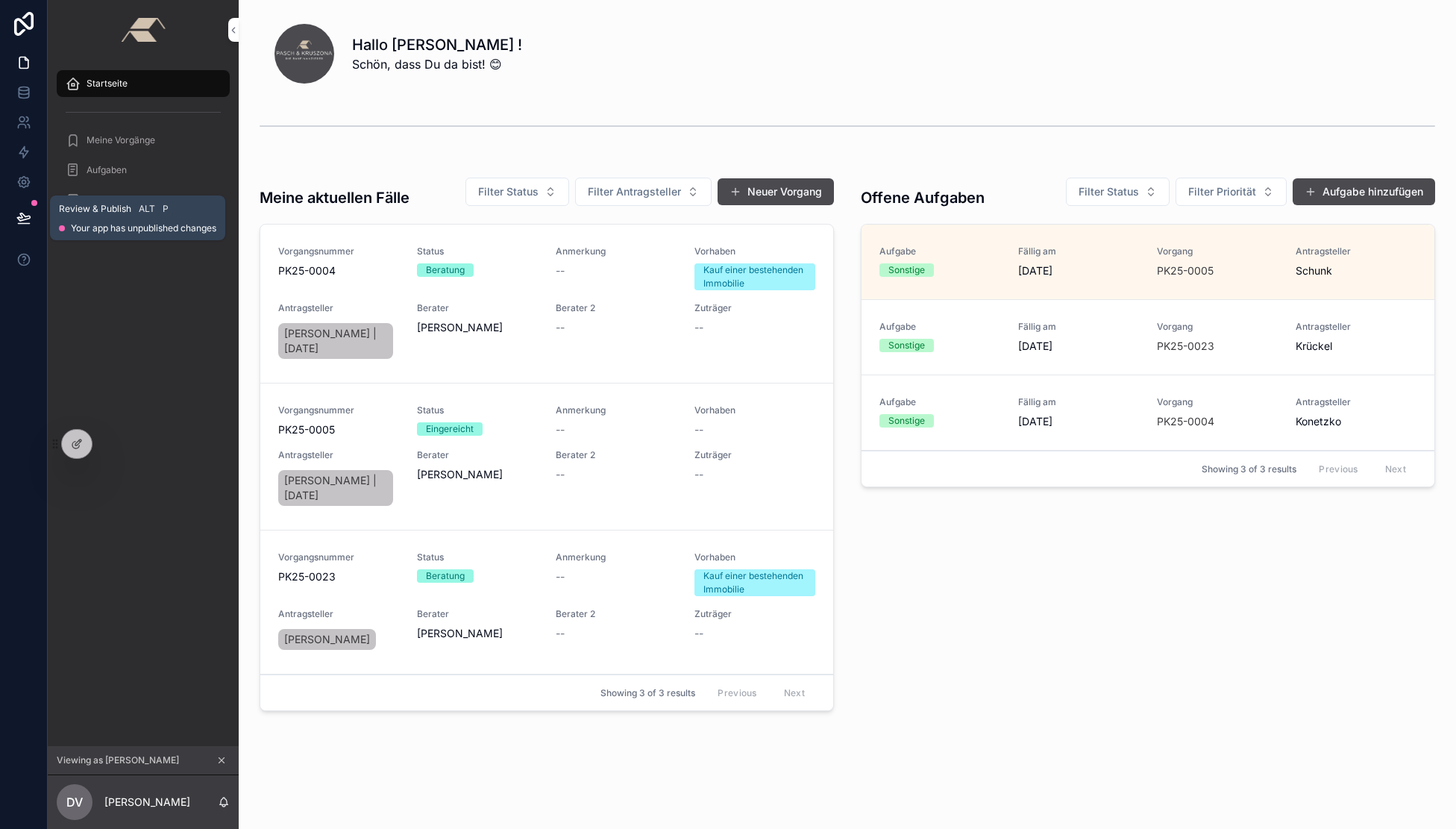
click at [26, 215] on icon at bounding box center [23, 217] width 15 height 15
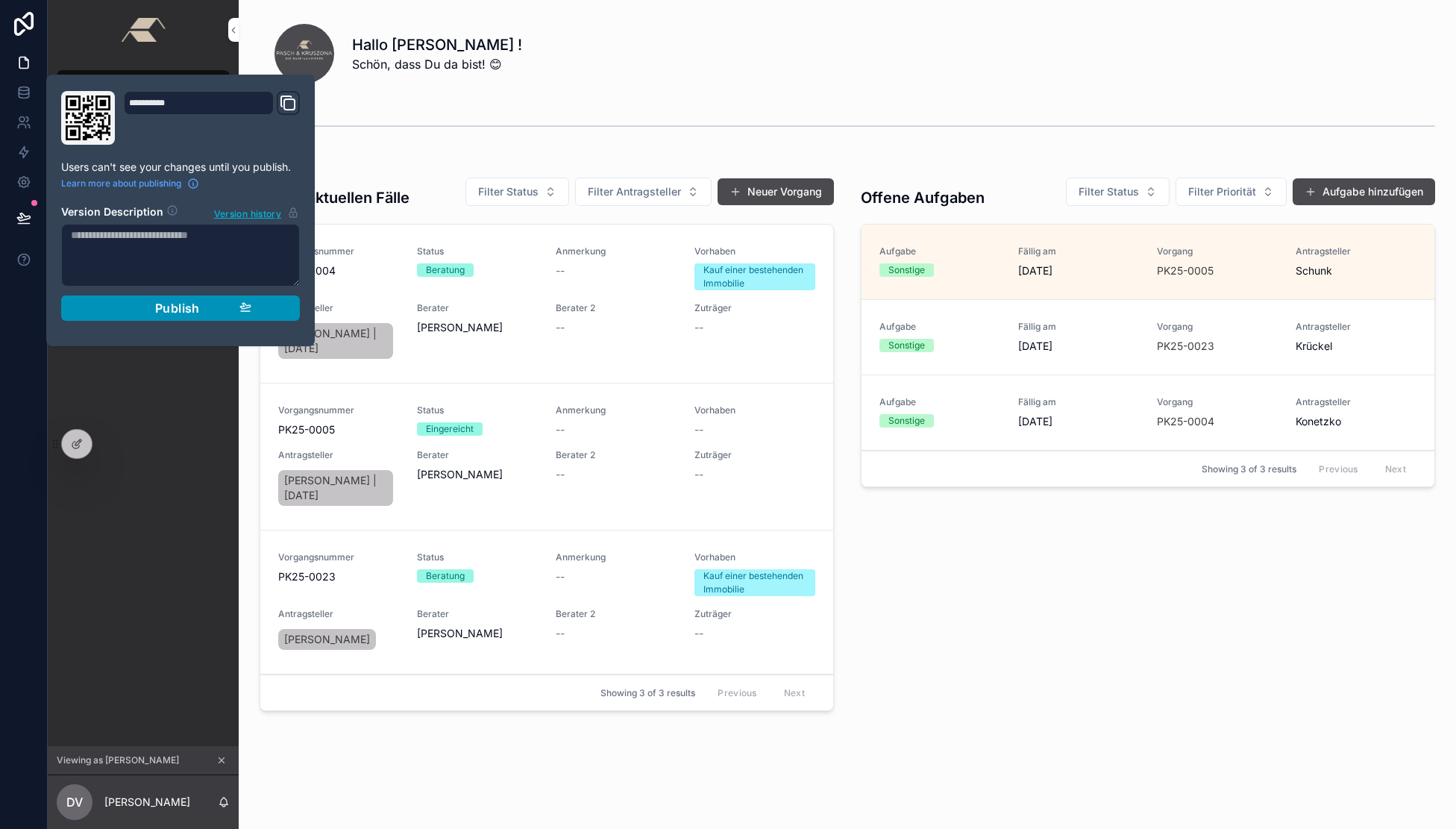
click at [192, 300] on button "Publish" at bounding box center [180, 308] width 239 height 25
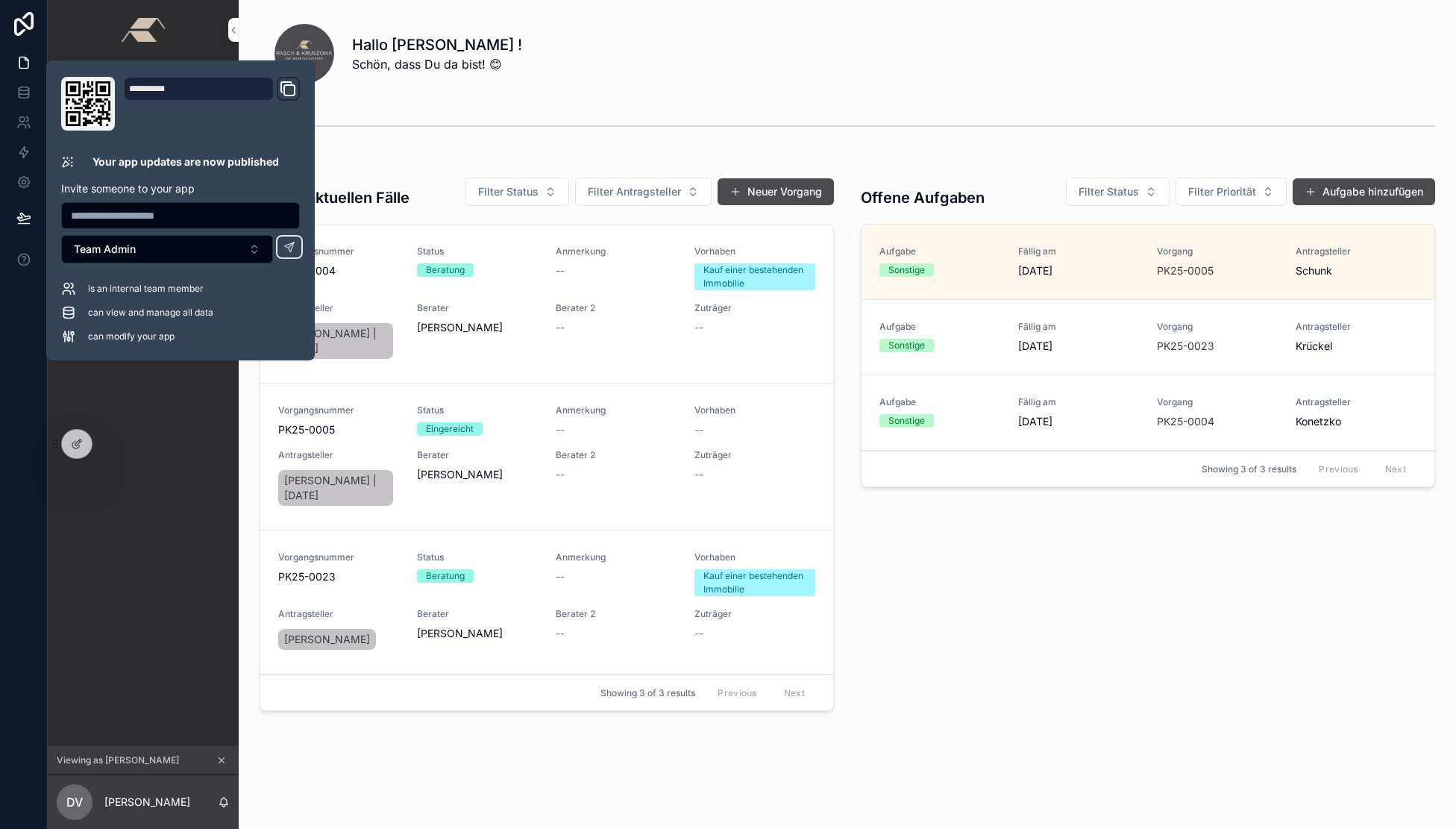
click at [174, 454] on div "Startseite Meine Vorgänge Aufgaben Zuträger" at bounding box center [143, 403] width 191 height 687
